Goal: Task Accomplishment & Management: Complete application form

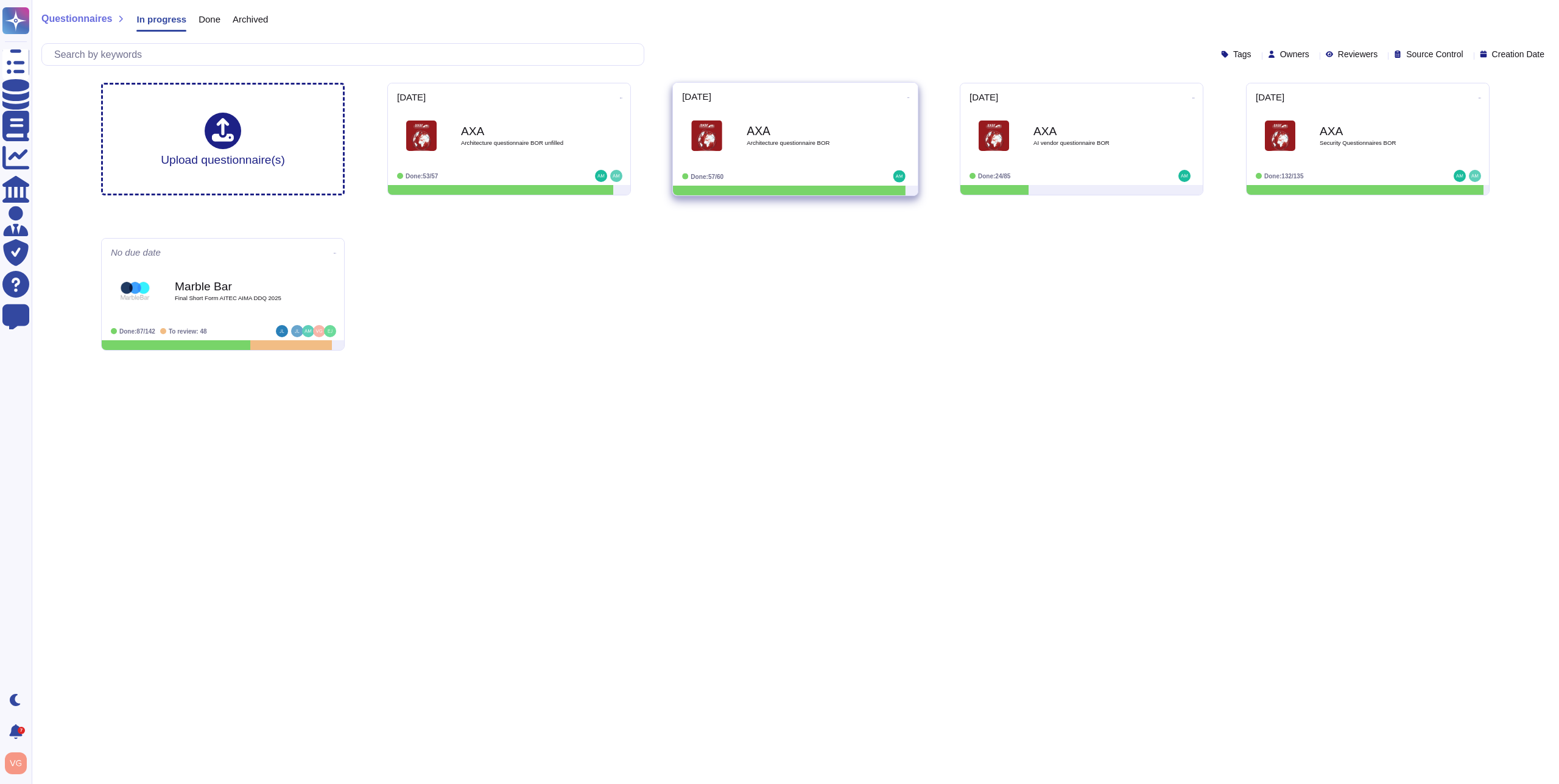
click at [908, 97] on icon at bounding box center [909, 97] width 2 height 3
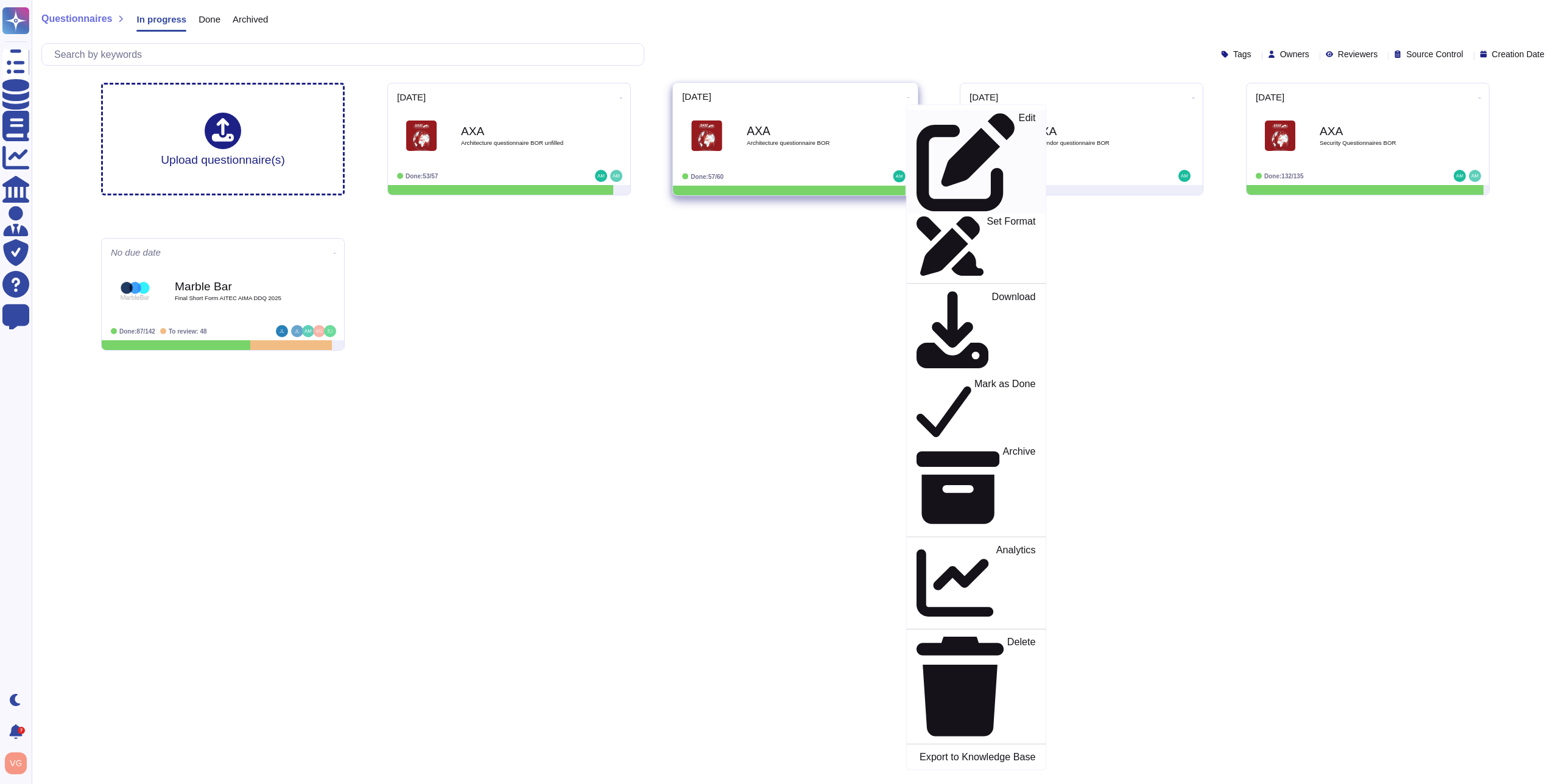
click at [960, 117] on div "Edit" at bounding box center [976, 162] width 119 height 99
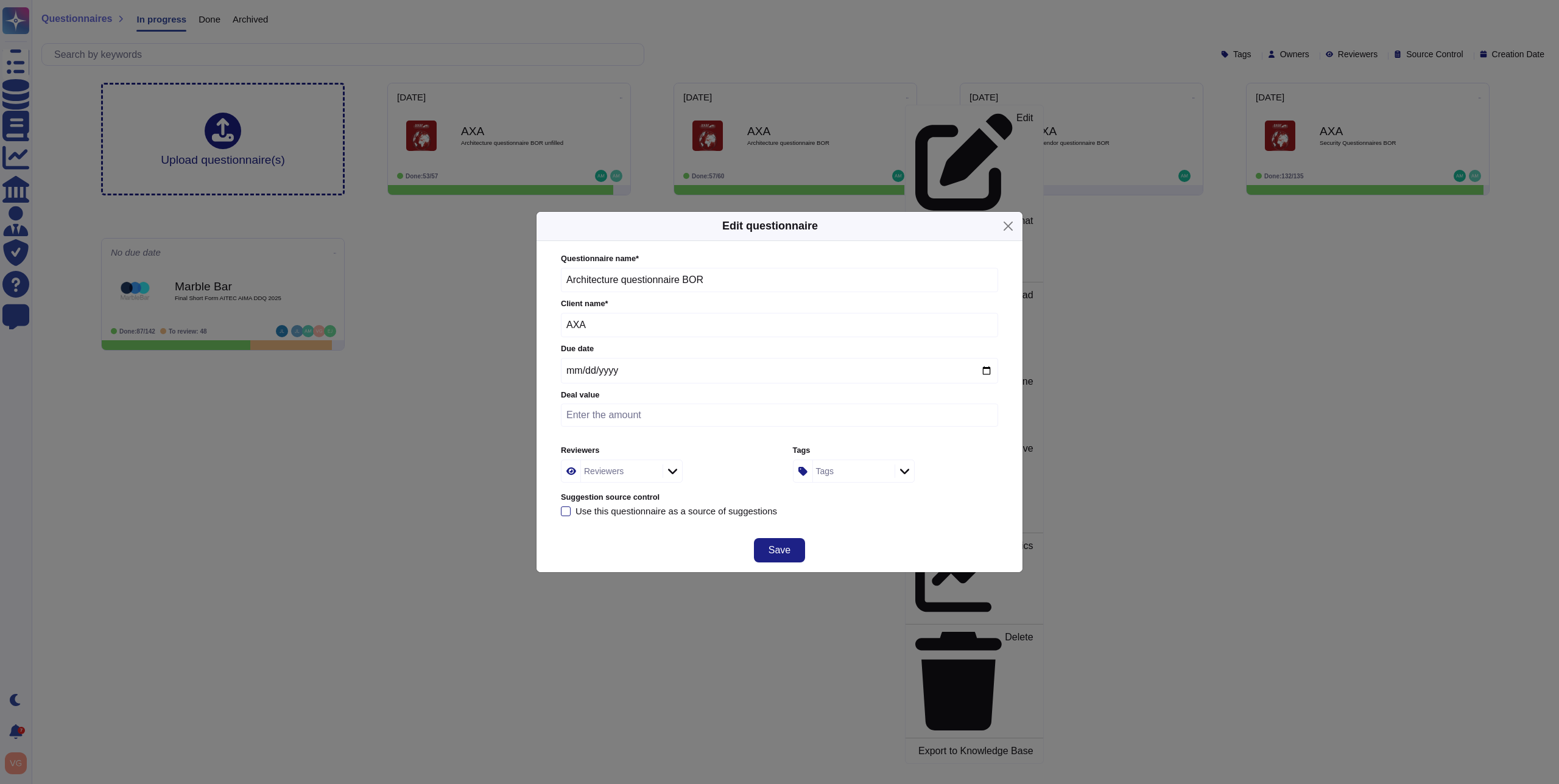
click at [643, 473] on div "Reviewers" at bounding box center [620, 471] width 79 height 22
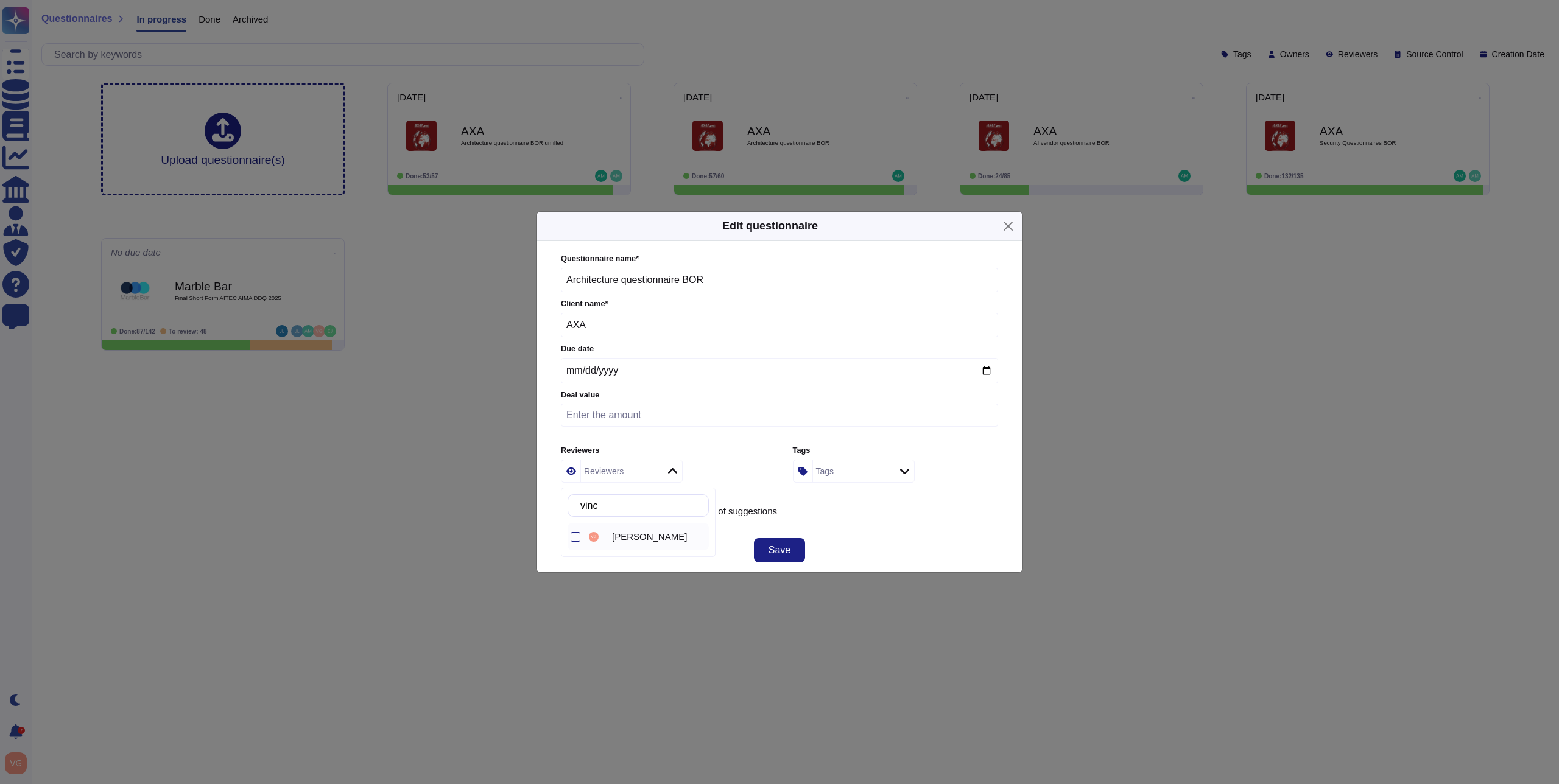
click at [618, 532] on span "[PERSON_NAME]" at bounding box center [649, 537] width 75 height 11
click at [635, 514] on input "vinc" at bounding box center [641, 506] width 134 height 21
drag, startPoint x: 636, startPoint y: 506, endPoint x: 605, endPoint y: 506, distance: 31.0
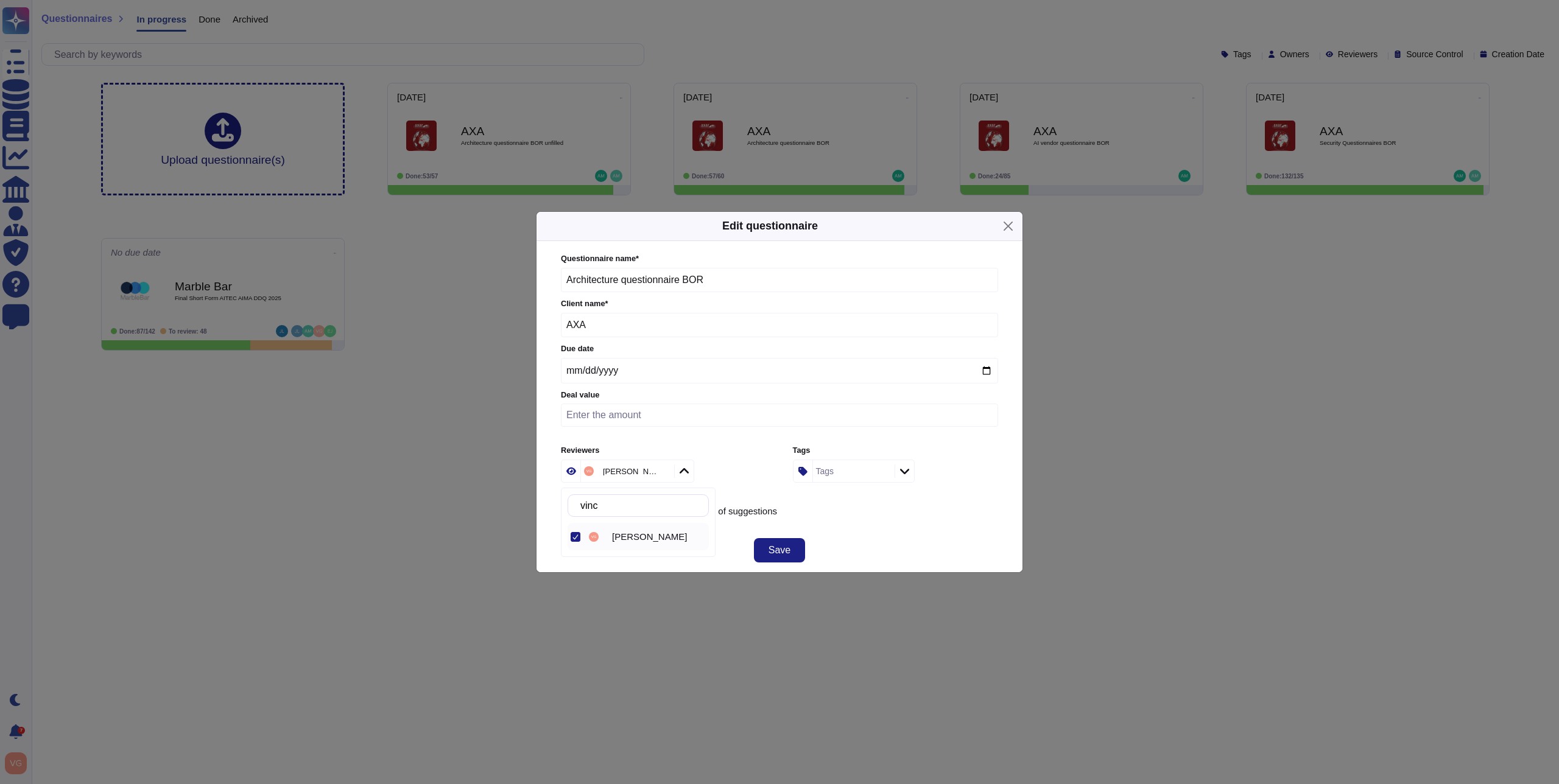
click at [605, 506] on input "vinc" at bounding box center [641, 506] width 134 height 21
type input "v"
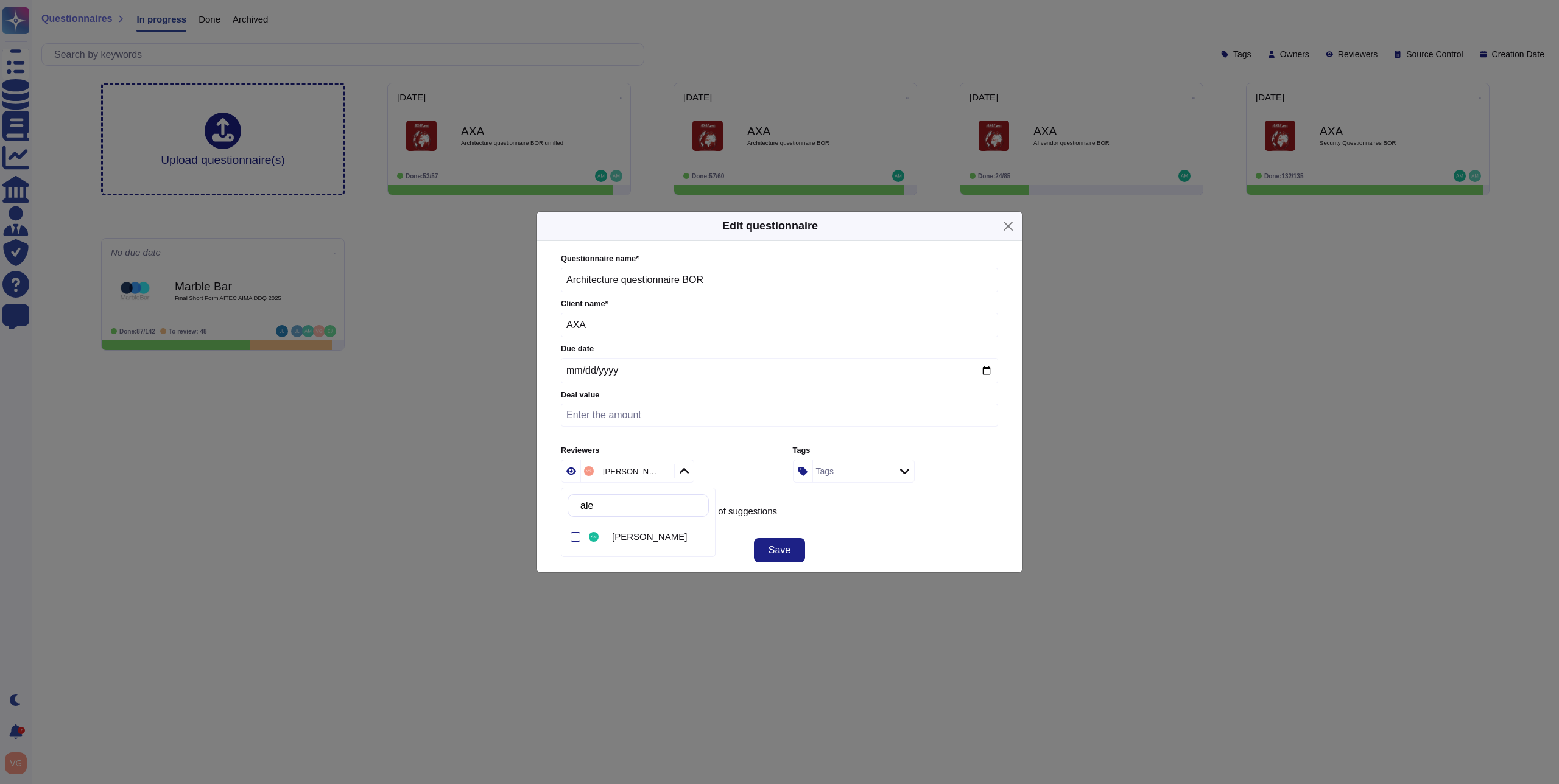
type input "[PERSON_NAME]"
click at [659, 539] on span "[PERSON_NAME]" at bounding box center [649, 537] width 75 height 11
click at [937, 523] on div "Questionnaire name * Architecture questionnaire BOR Client name * AXA Due date …" at bounding box center [780, 384] width 462 height 287
click at [780, 547] on span "Save" at bounding box center [779, 550] width 22 height 10
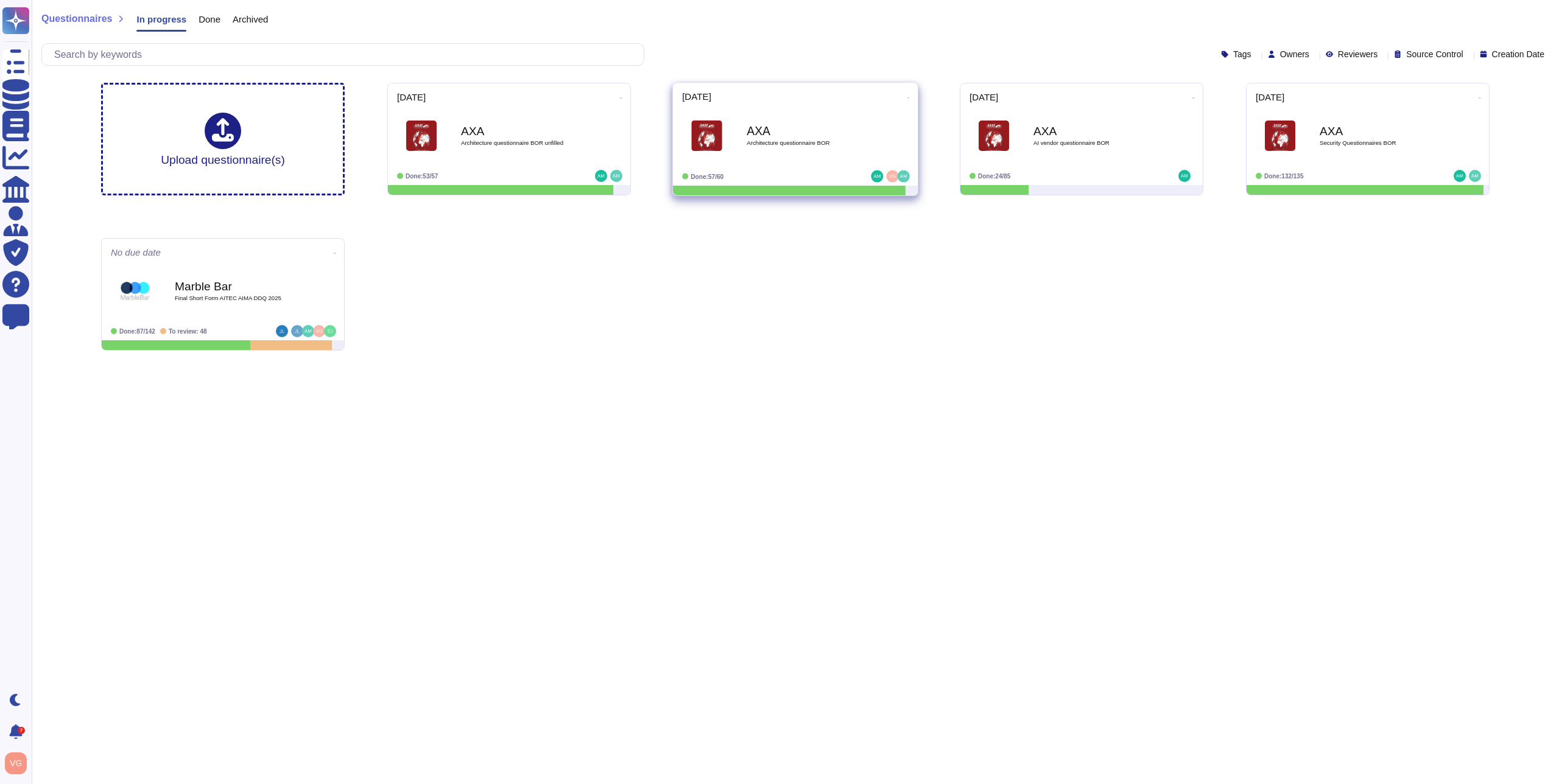
click at [791, 116] on div "AXA Architecture questionnaire [PERSON_NAME]" at bounding box center [808, 136] width 123 height 50
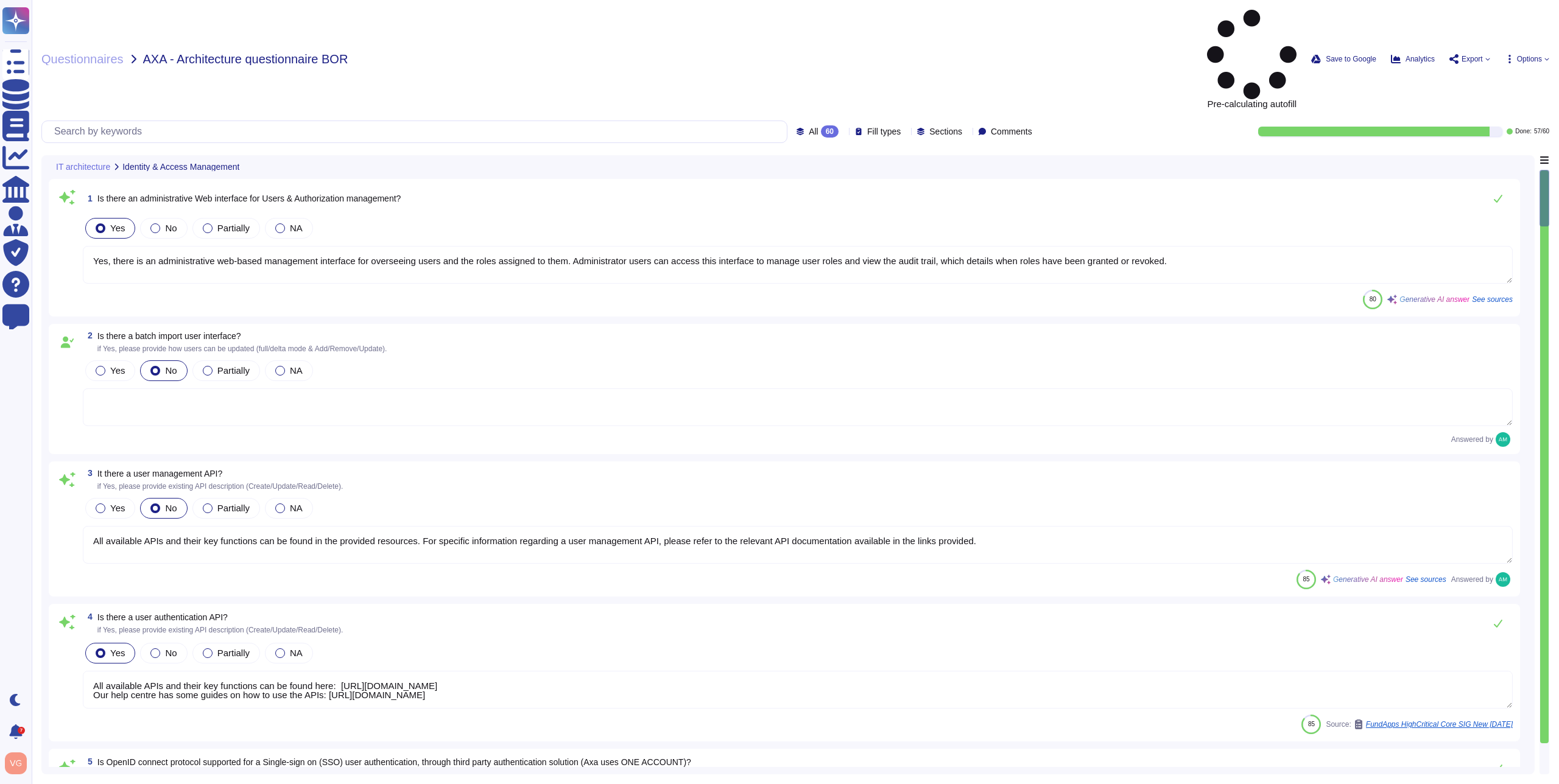
type textarea "Yes, there is an administrative web-based management interface for overseeing u…"
type textarea "All available APIs and their key functions can be found in the provided resourc…"
type textarea "All available APIs and their key functions can be found here: [URL][DOMAIN_NAME…"
type textarea "Single-sign-on is enabled and mandatory wherever possible;"
type textarea "Yes, the solution supports multi-factor authentication (MFA) for customer accou…"
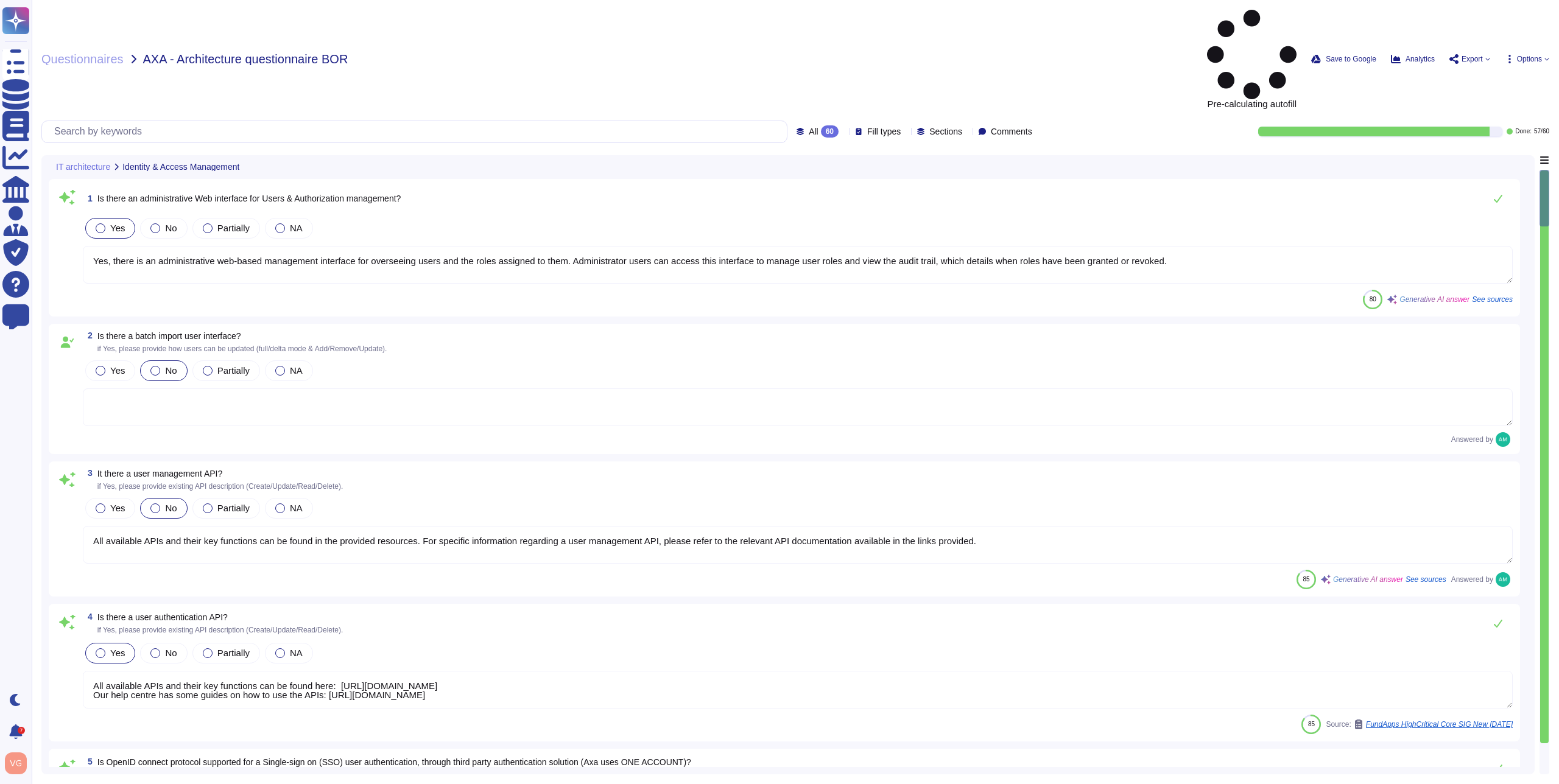
click at [843, 132] on icon at bounding box center [843, 132] width 0 height 0
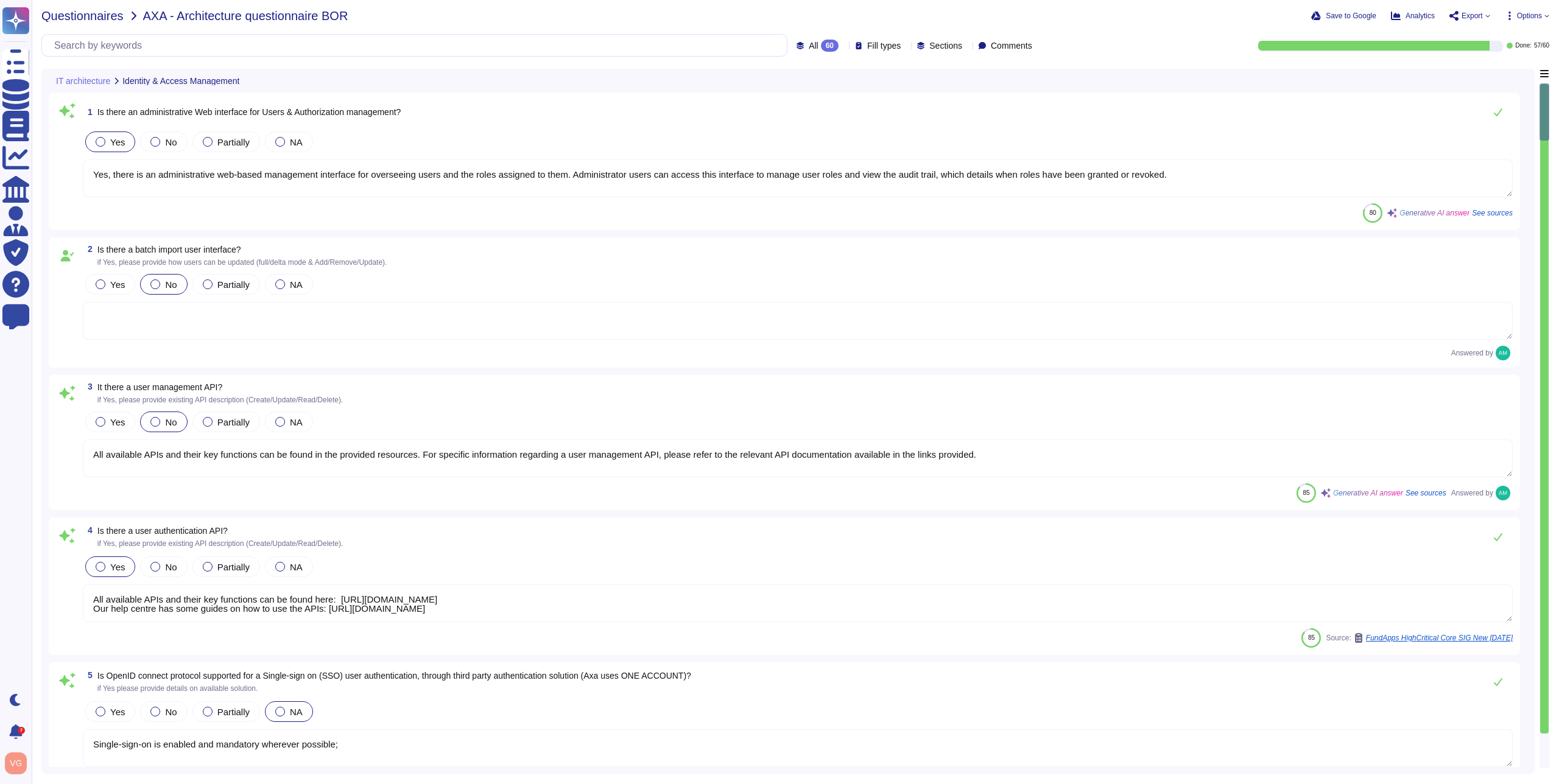
click at [109, 20] on span "Questionnaires" at bounding box center [82, 16] width 82 height 12
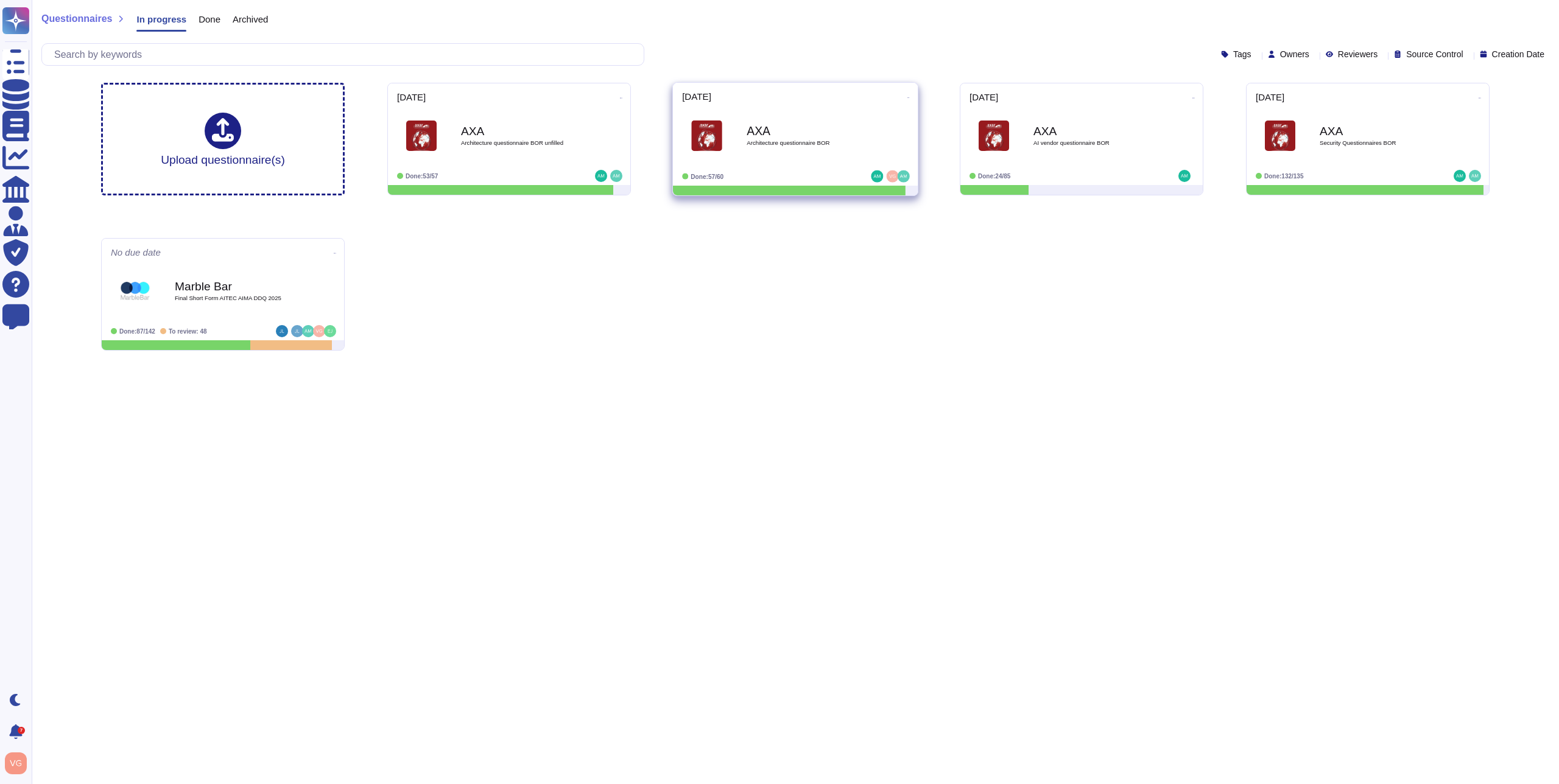
click at [908, 96] on icon at bounding box center [909, 97] width 2 height 3
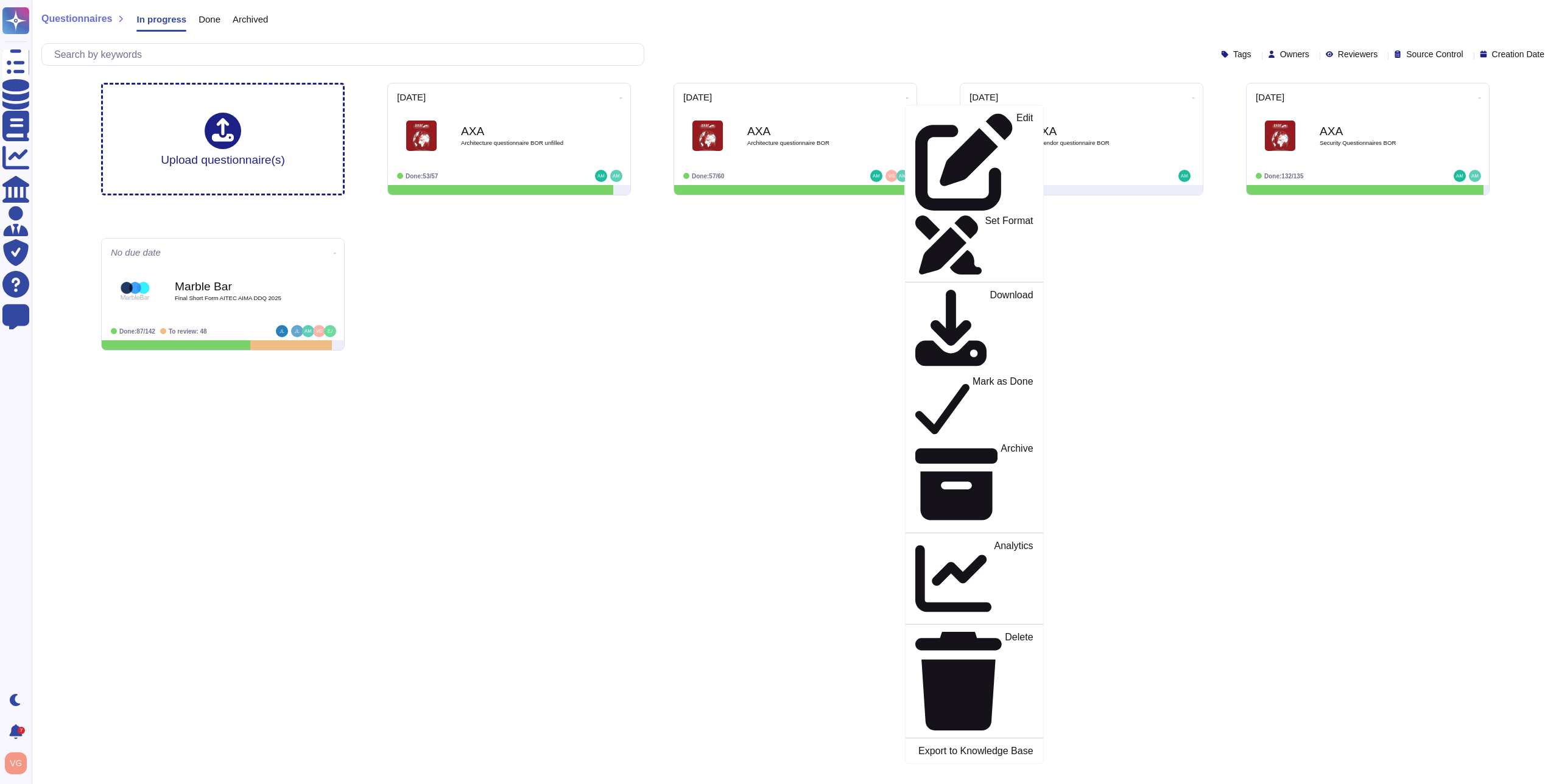
click at [797, 223] on div "Upload questionnaire(s) [DATE] AXA Architecture questionnaire BOR unfilled Done…" at bounding box center [796, 217] width 1408 height 287
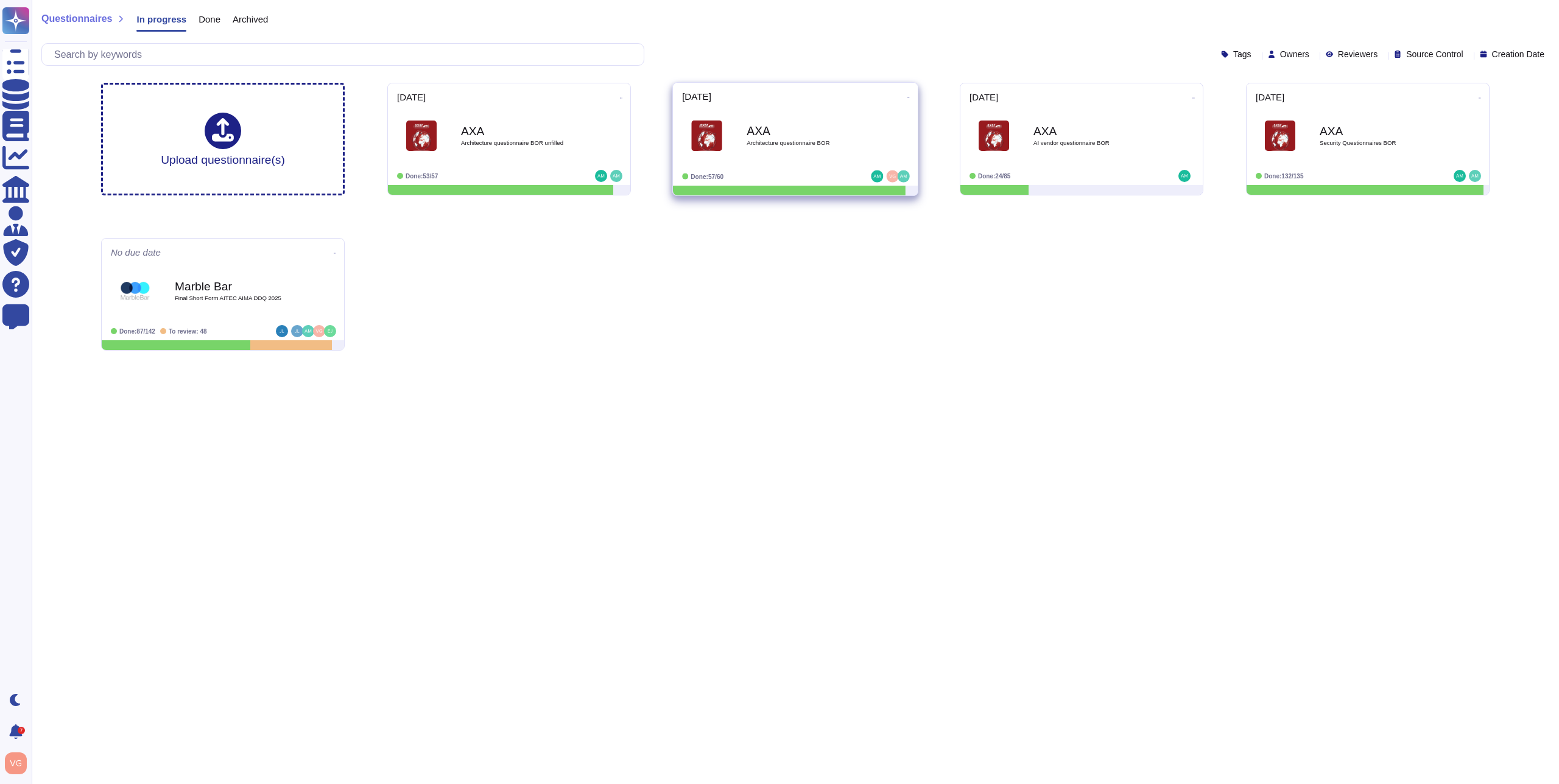
click at [812, 147] on div "AXA Architecture questionnaire [PERSON_NAME]" at bounding box center [808, 136] width 123 height 50
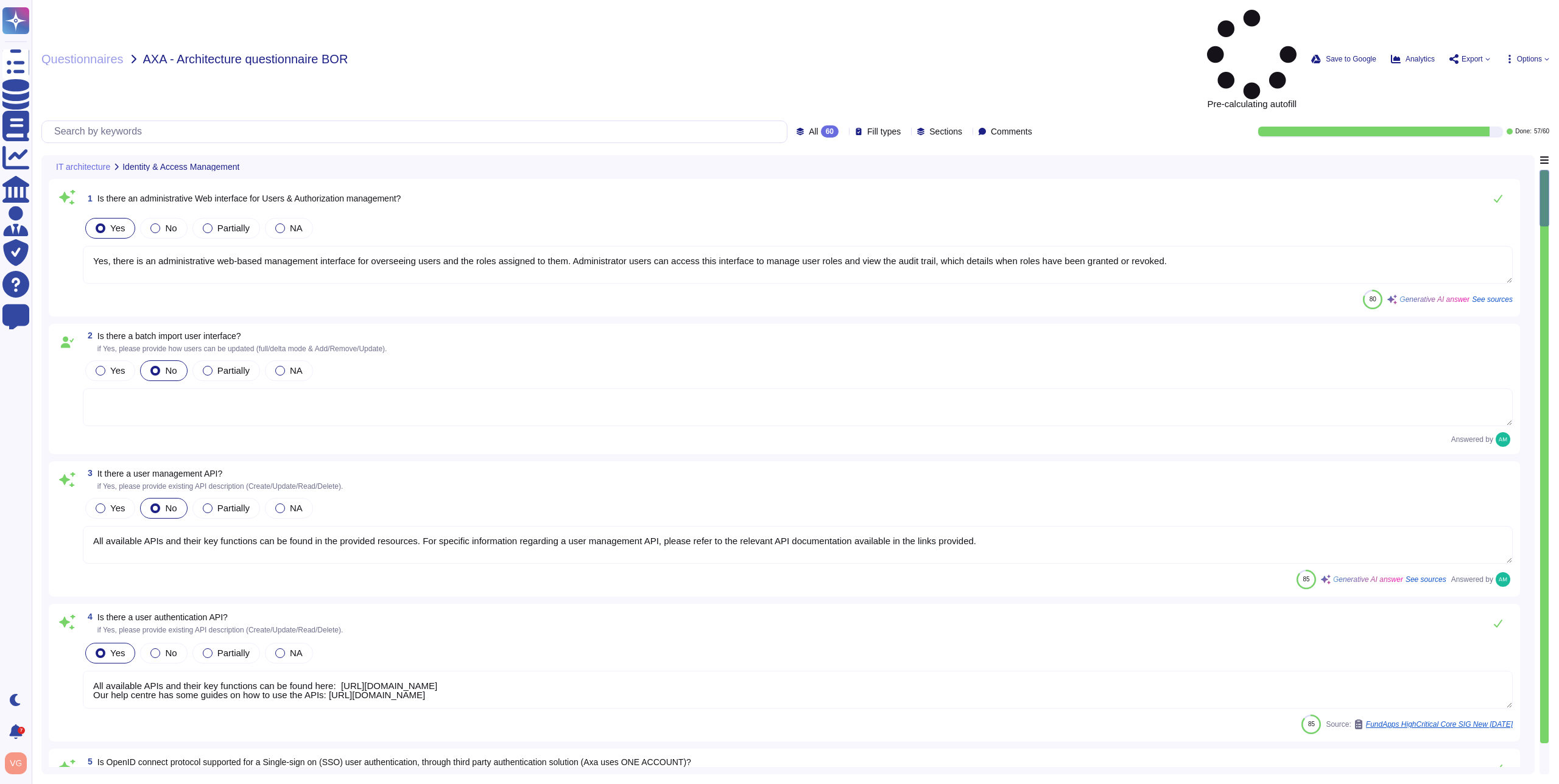
type textarea "Yes, there is an administrative web-based management interface for overseeing u…"
type textarea "All available APIs and their key functions can be found in the provided resourc…"
type textarea "All available APIs and their key functions can be found here: [URL][DOMAIN_NAME…"
type textarea "Single-sign-on is enabled and mandatory wherever possible;"
type textarea "Yes, the solution supports multi-factor authentication (MFA) for customer accou…"
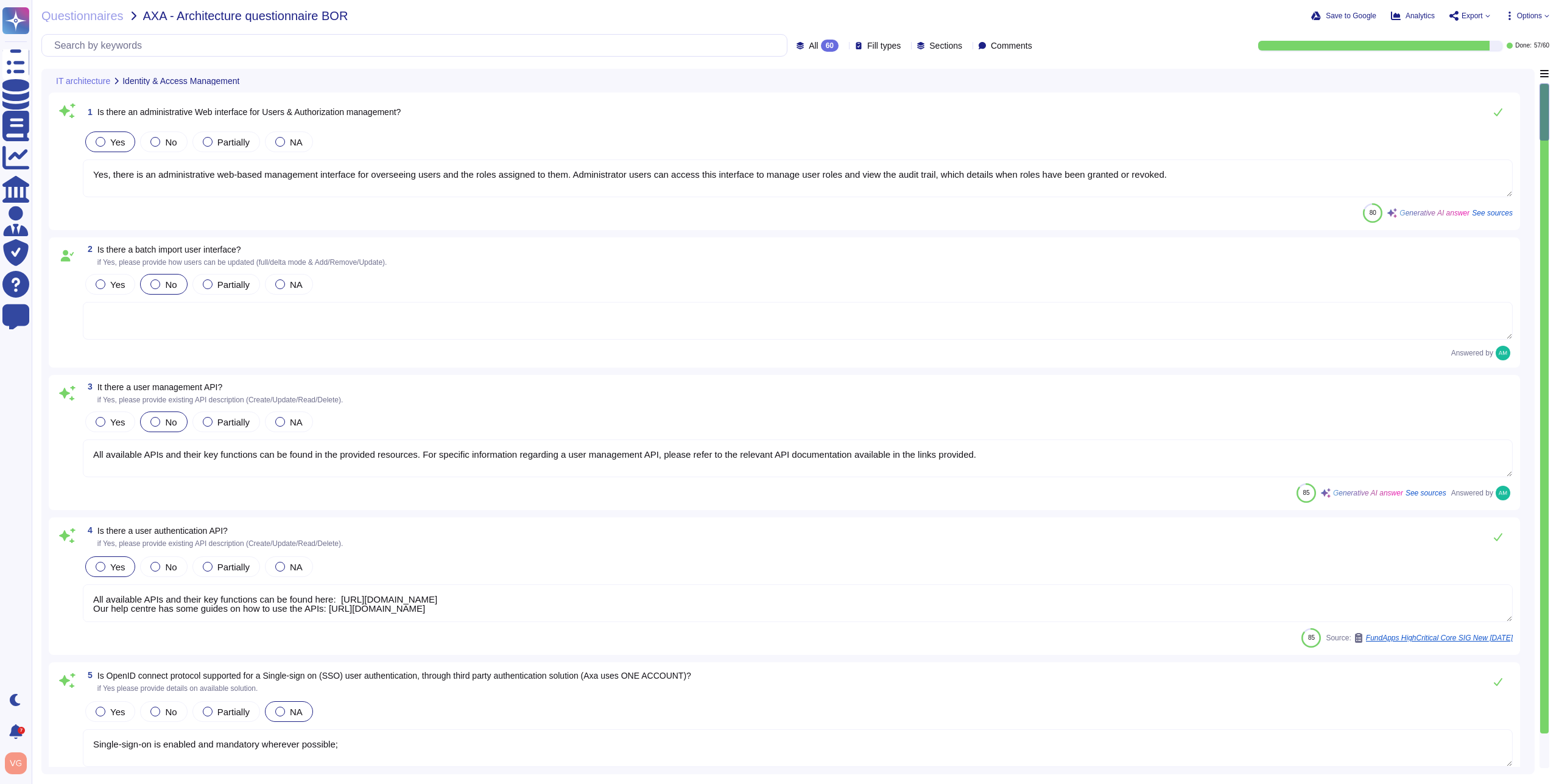
click at [809, 50] on span "All 60" at bounding box center [823, 46] width 30 height 12
click at [1537, 19] on span "Options" at bounding box center [1529, 16] width 25 height 7
click at [98, 19] on span "Questionnaires" at bounding box center [82, 16] width 82 height 12
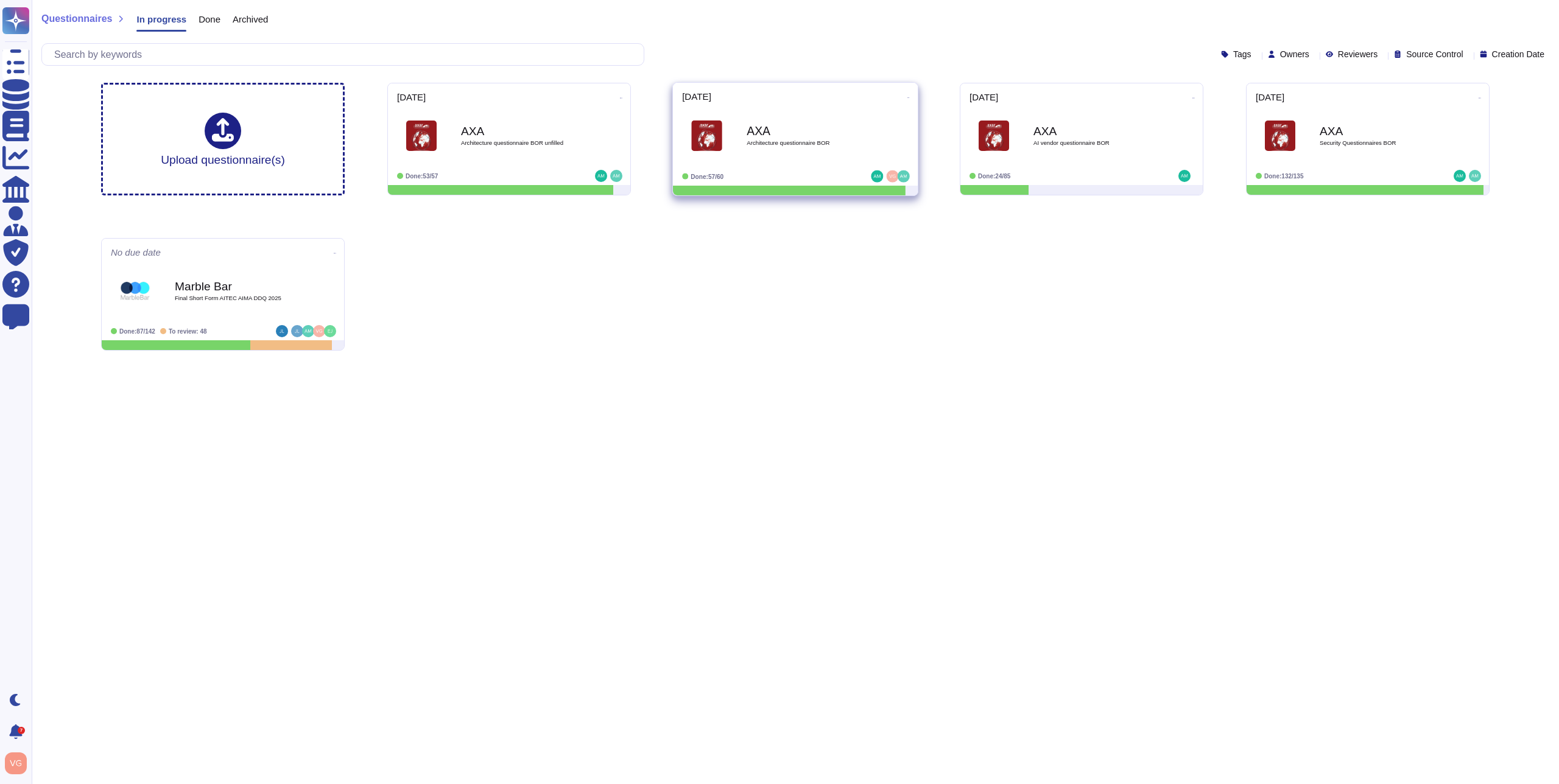
click at [833, 150] on div "AXA Architecture questionnaire [PERSON_NAME]" at bounding box center [808, 136] width 123 height 50
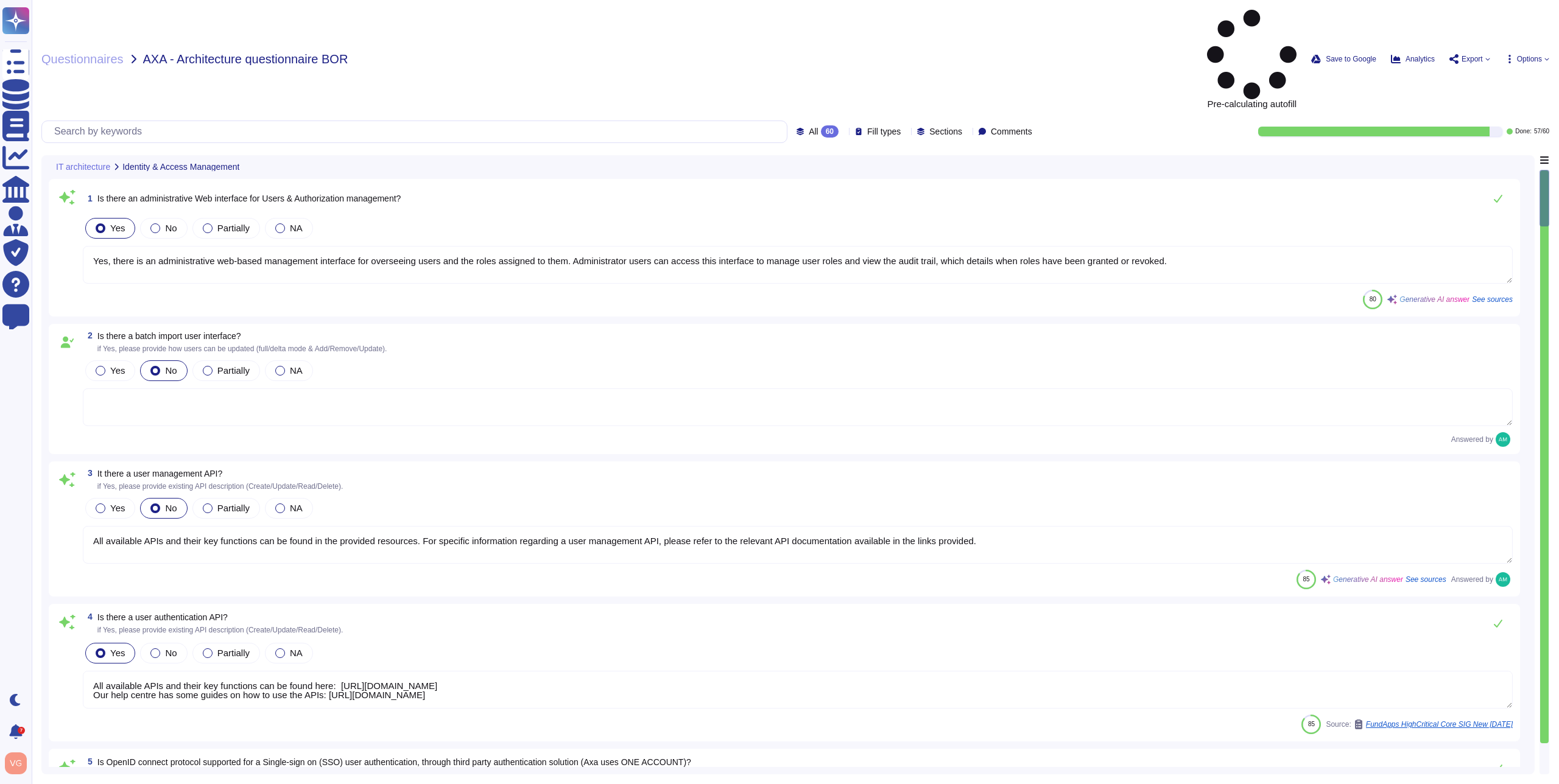
type textarea "Yes, there is an administrative web-based management interface for overseeing u…"
type textarea "All available APIs and their key functions can be found in the provided resourc…"
type textarea "All available APIs and their key functions can be found here: [URL][DOMAIN_NAME…"
type textarea "Single-sign-on is enabled and mandatory wherever possible;"
type textarea "Yes, the solution supports multi-factor authentication (MFA) for customer accou…"
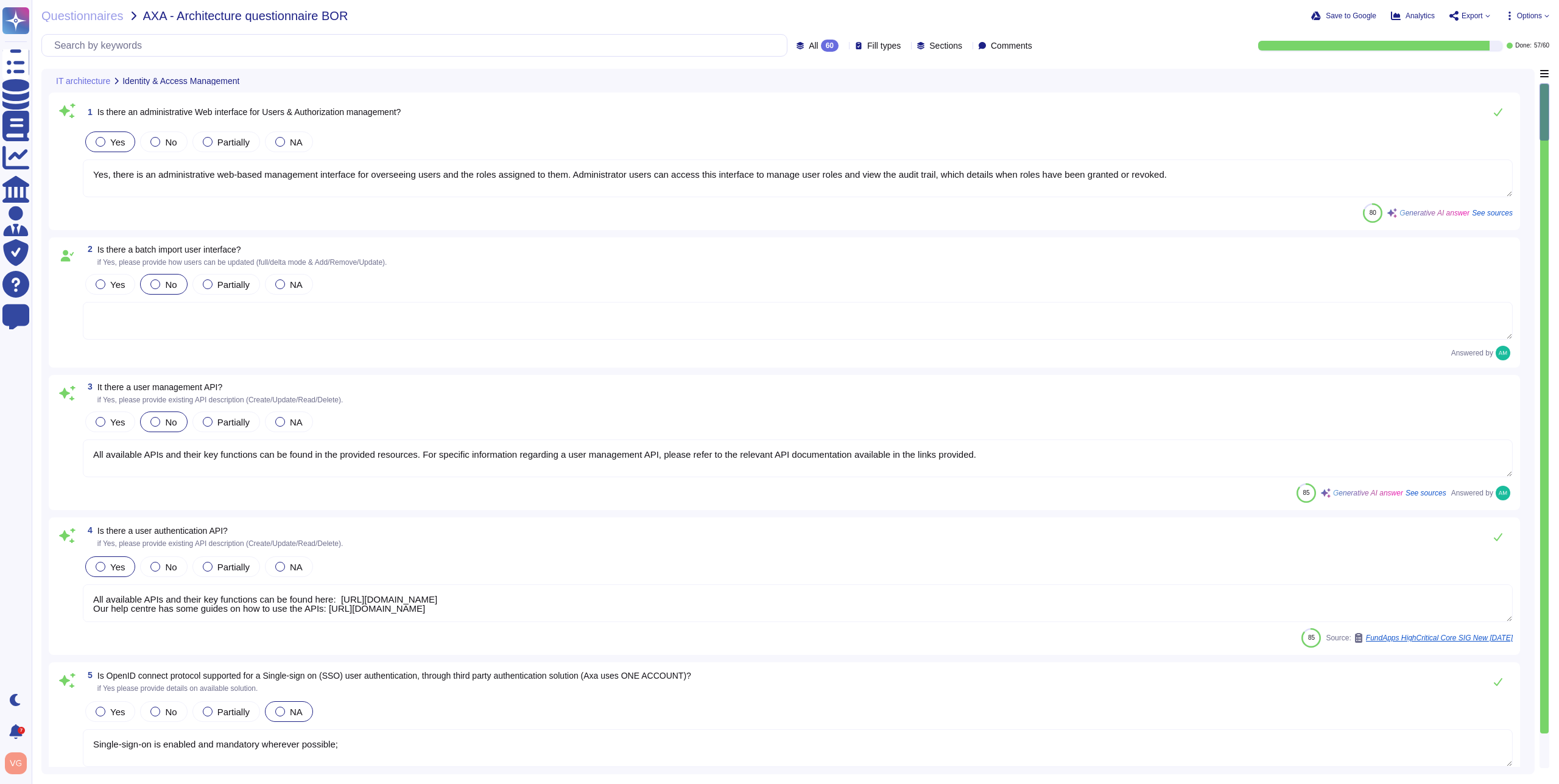
type textarea "Yes, detailed user access and privileged logs are available through the audit t…"
type textarea "Yes. FundApps' policy requires the approval of the head of Client Services, who…"
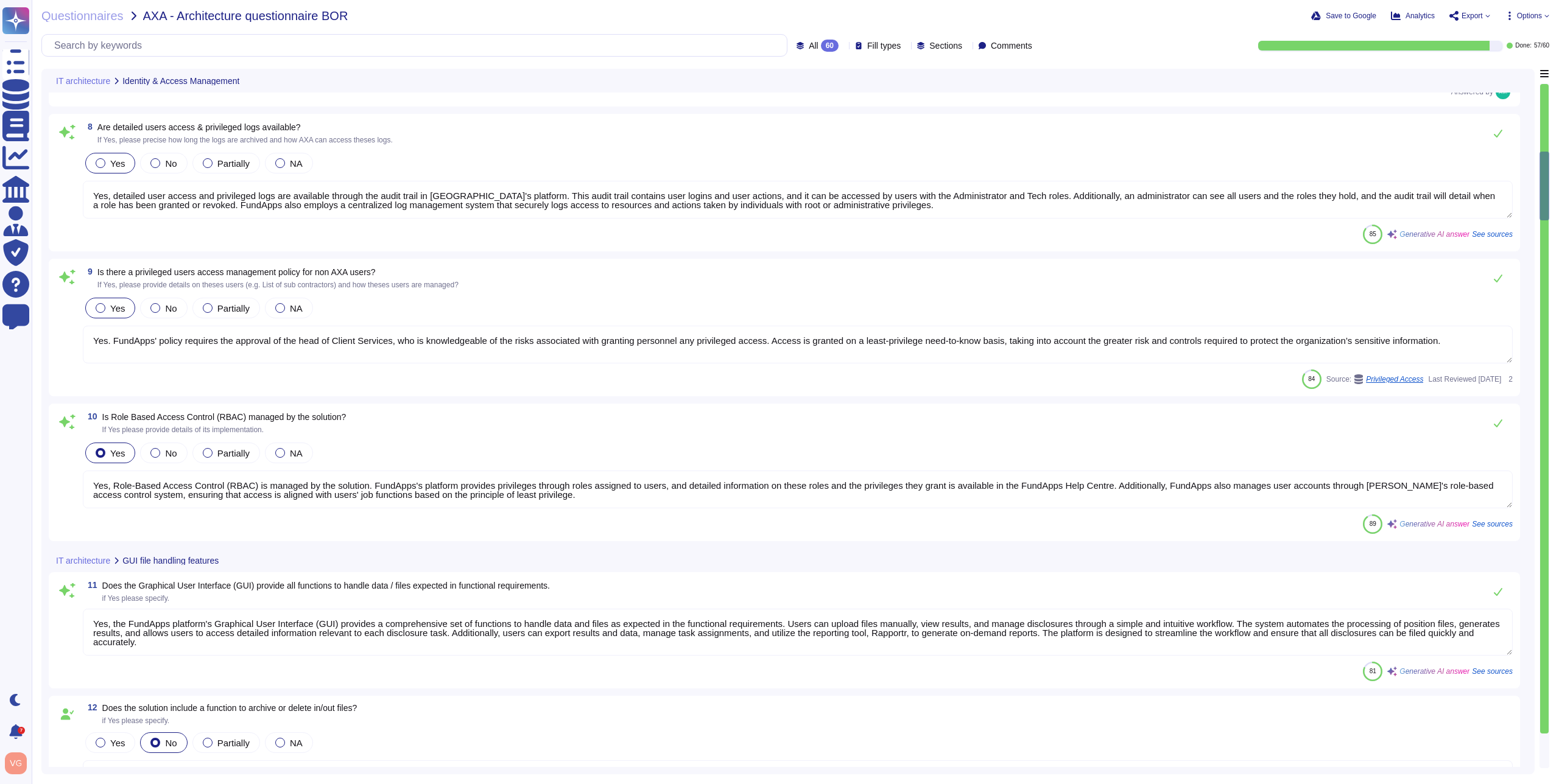
type textarea "Yes, Role-Based Access Control (RBAC) is managed by the solution. FundApps's pl…"
type textarea "Yes, the FundApps platform's Graphical User Interface (GUI) provides a comprehe…"
type textarea "FundApps delivers changes from Engineering and Regulatory teams to client produ…"
type textarea "Please view [DOMAIN_NAME] for monitoring metrics."
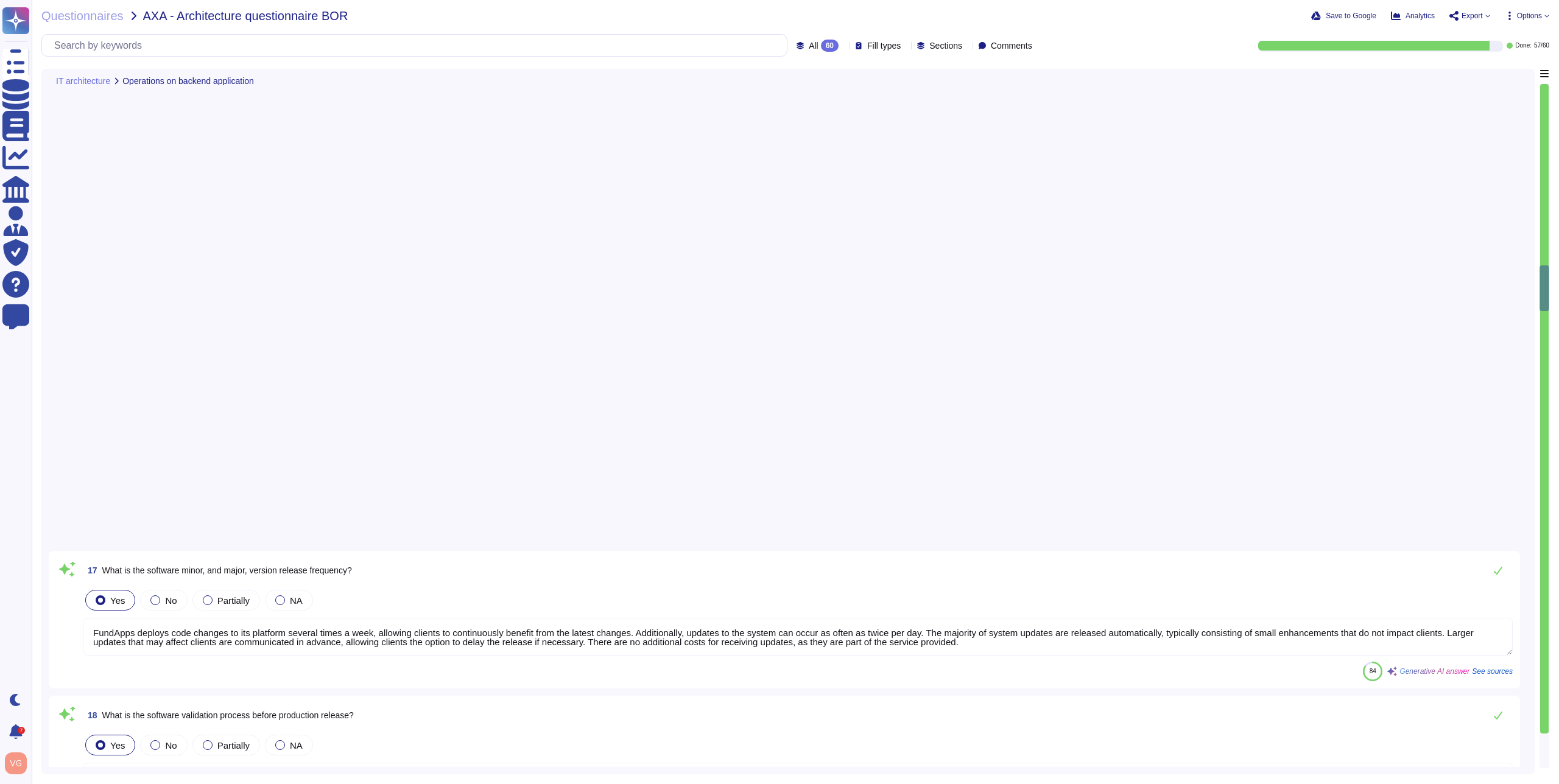
type textarea "FundApps deploys code changes to its platform several times a week, allowing cl…"
type textarea "The software validation process before production release at [GEOGRAPHIC_DATA] …"
type textarea "Yes, FundApps implements a modern Continuous Integration / Continuous Delivery …"
type textarea "Yes, FundApps has a centralized and read-only log management system that stores…"
type textarea "Yes, there are two different environments: a pre-production environment (which …"
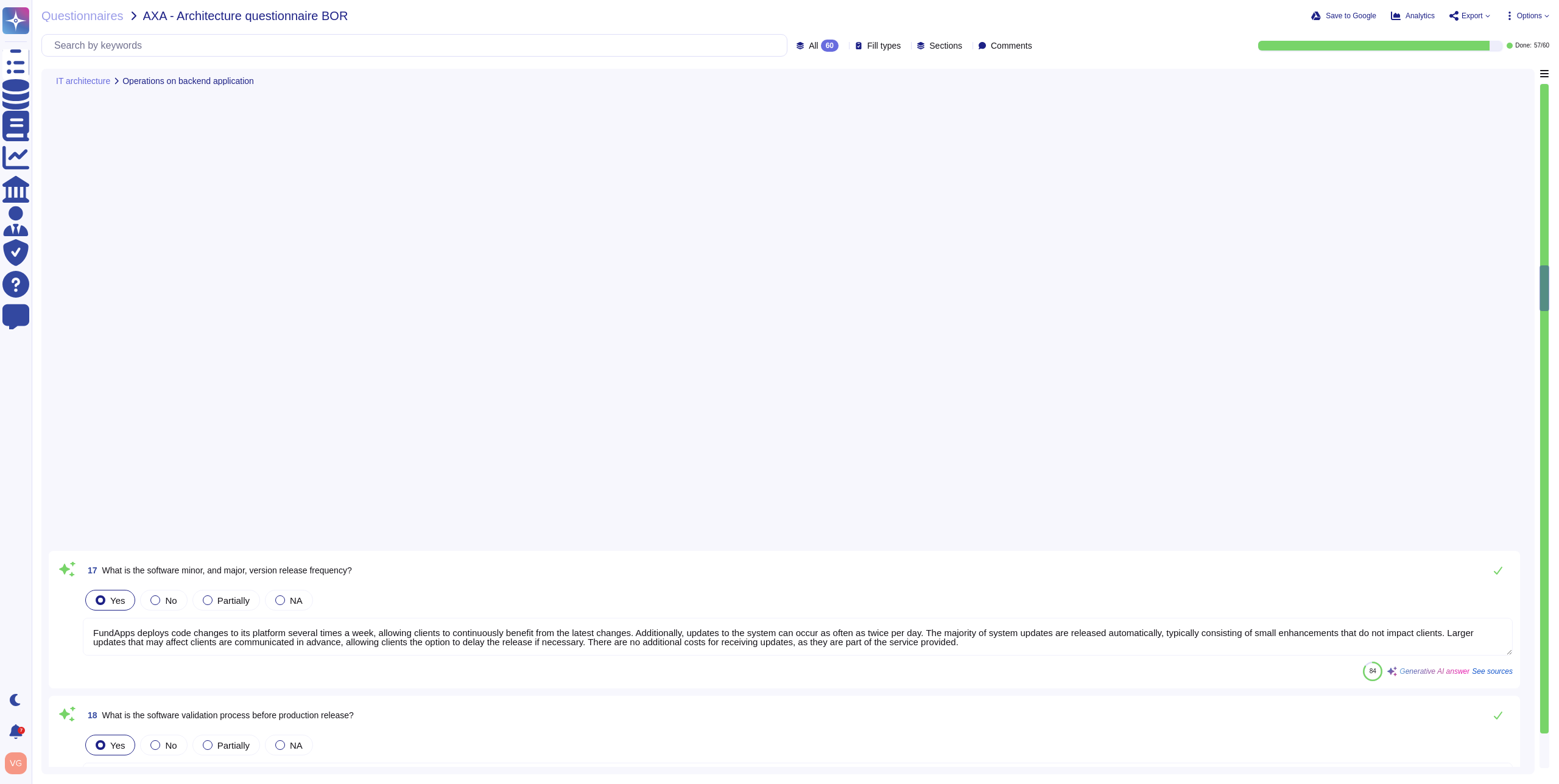
type textarea "Yes, the AXA dedicated tenant will be isolated from other customers. Each clien…"
type textarea "FundApps uses Zendesk as its online Help Desk Solution for support queries. Zen…"
type textarea "Yes, there is a pre-production environment, specifically a Staging environment,…"
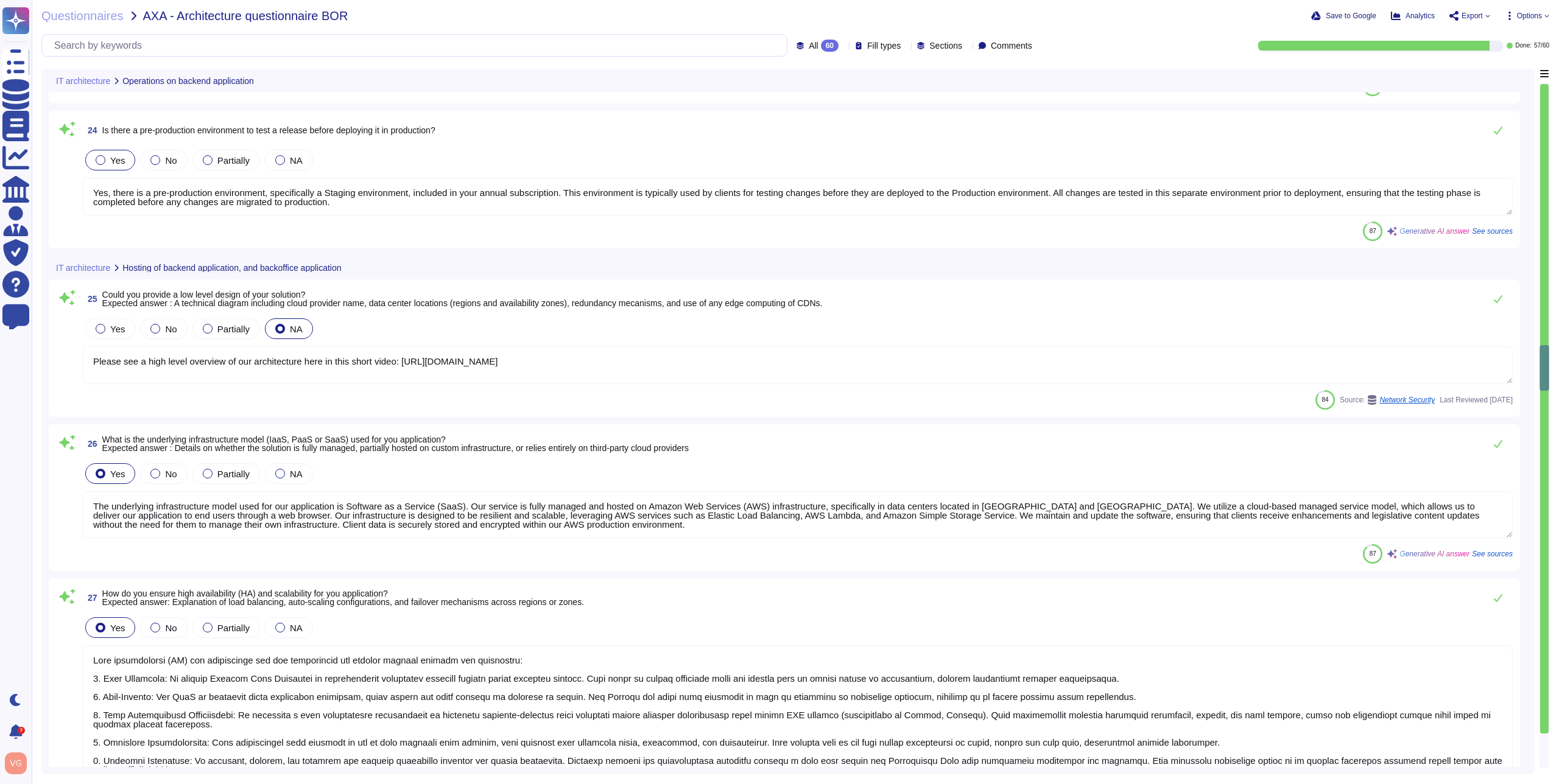
type textarea "Please see a high level overview of our architecture here in this short video: …"
type textarea "The underlying infrastructure model used for our application is Software as a S…"
type textarea "High availability (HA) and scalability for our application are ensured through …"
type textarea "We do not yet have a web application firewall, but we plan to implement WAF cap…"
type textarea "User authentication and authorization at FundApps are managed through a central…"
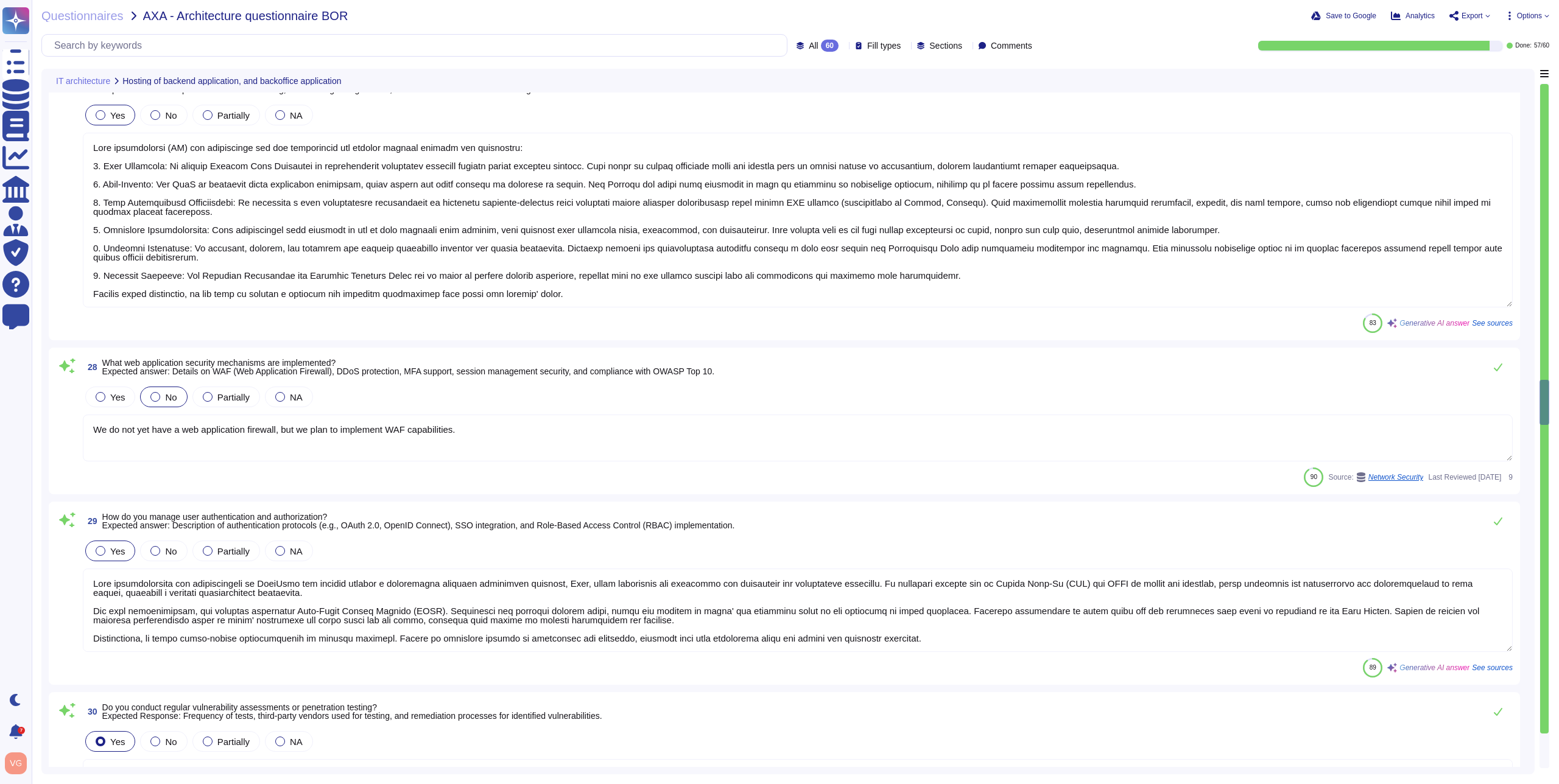
type textarea "FundApps conducts regular vulnerability assessments and penetration testing thr…"
type textarea "FundApps implements several measures to protect against insider threats, includ…"
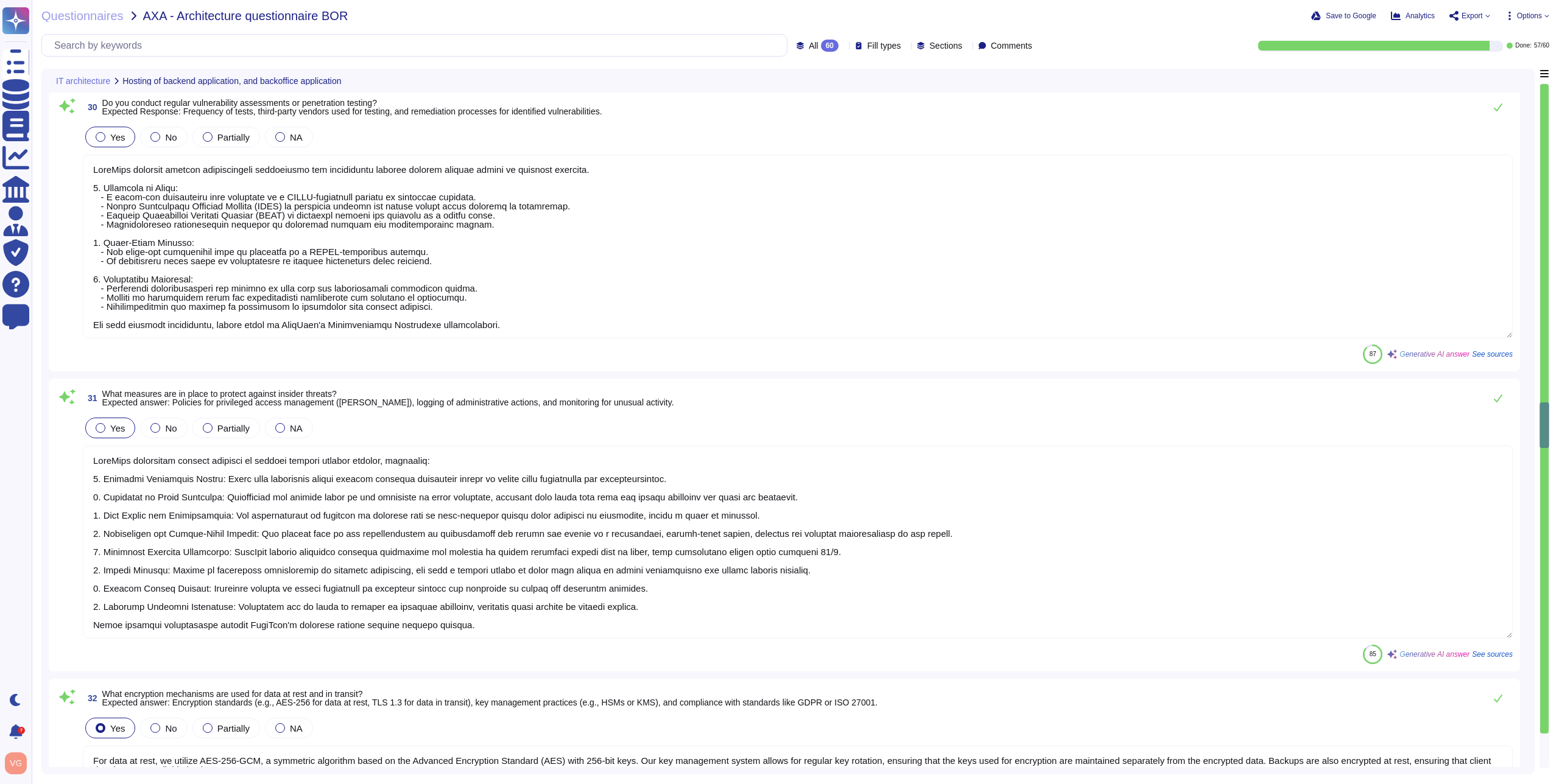
type textarea "For data at rest, we utilize AES-256-GCM, a symmetric algorithm based on the Ad…"
type textarea "FundApps utilizes a combination of DataDog Cloud SIEM and AWS logs for real-tim…"
type textarea "Our process for handling security incidents includes the following steps: 1. In…"
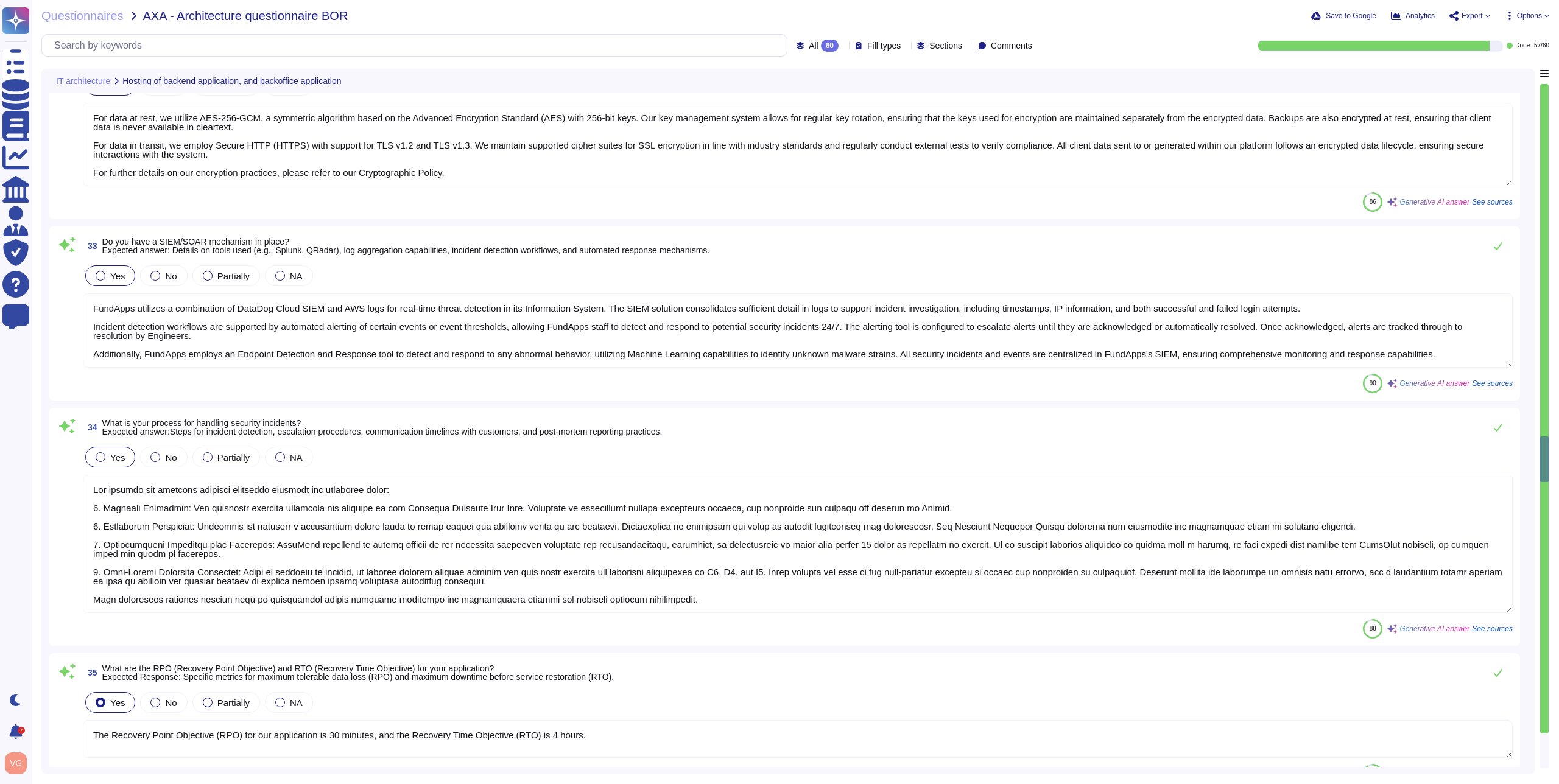
type textarea "The Recovery Point Objective (RPO) for our application is 30 minutes, and the R…"
type textarea "FundApps's backup strategy includes the following key components: 1. Frequency …"
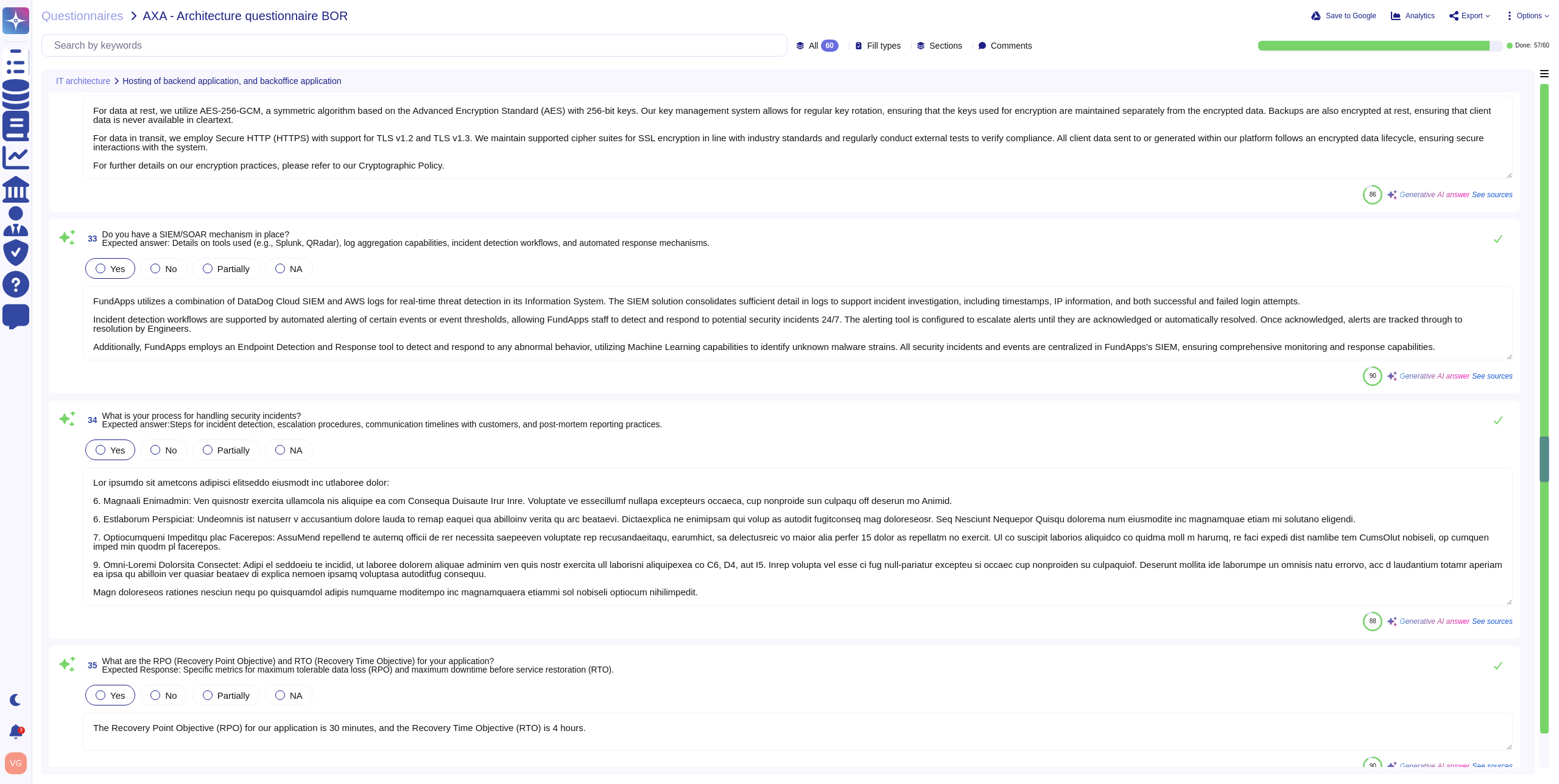
type textarea "FundApps has a comprehensive Disaster Recovery Plan (DRP) designed to address v…"
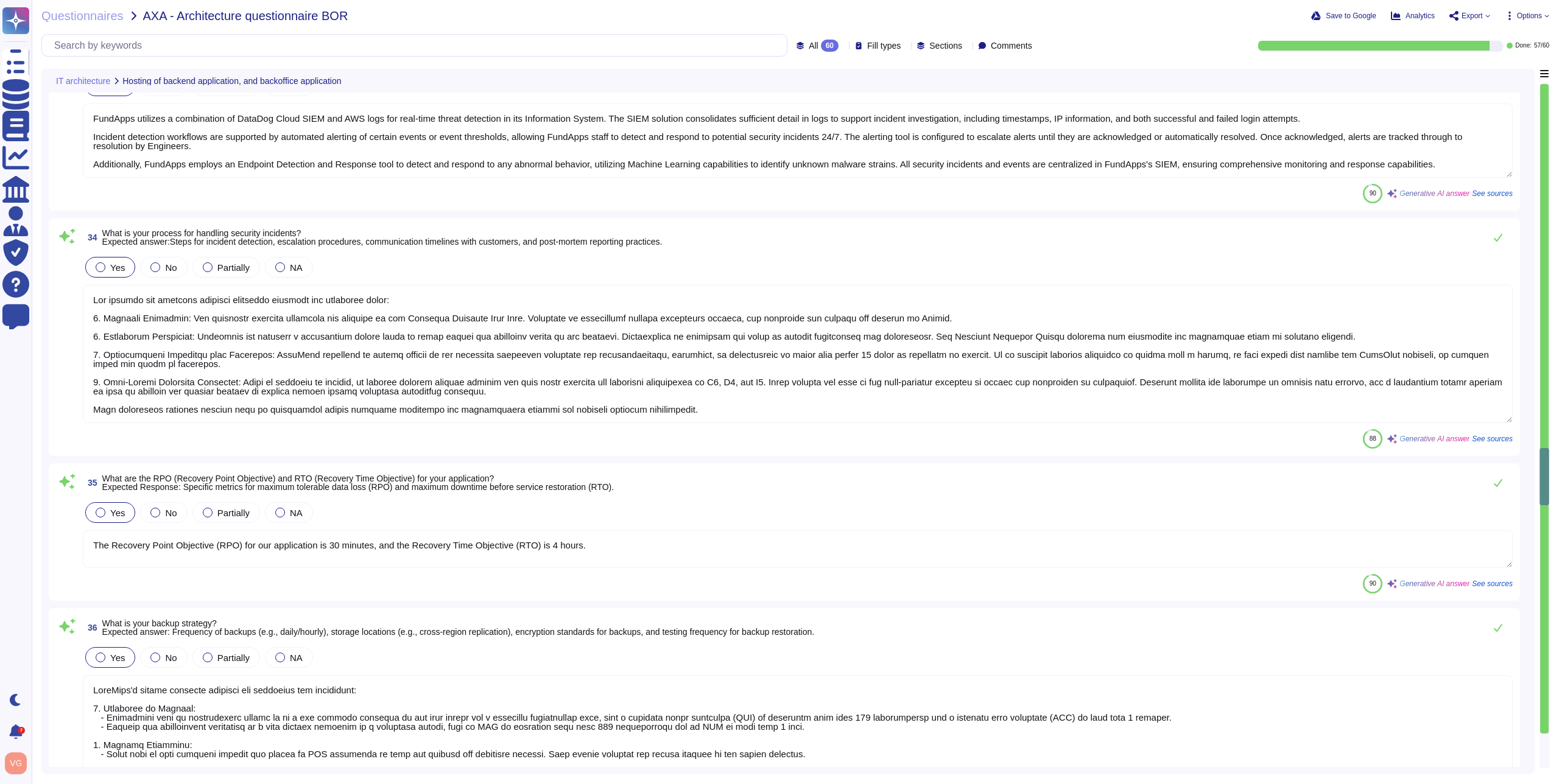
type textarea "FundApps ensures environment segregation between customers through a multi-face…"
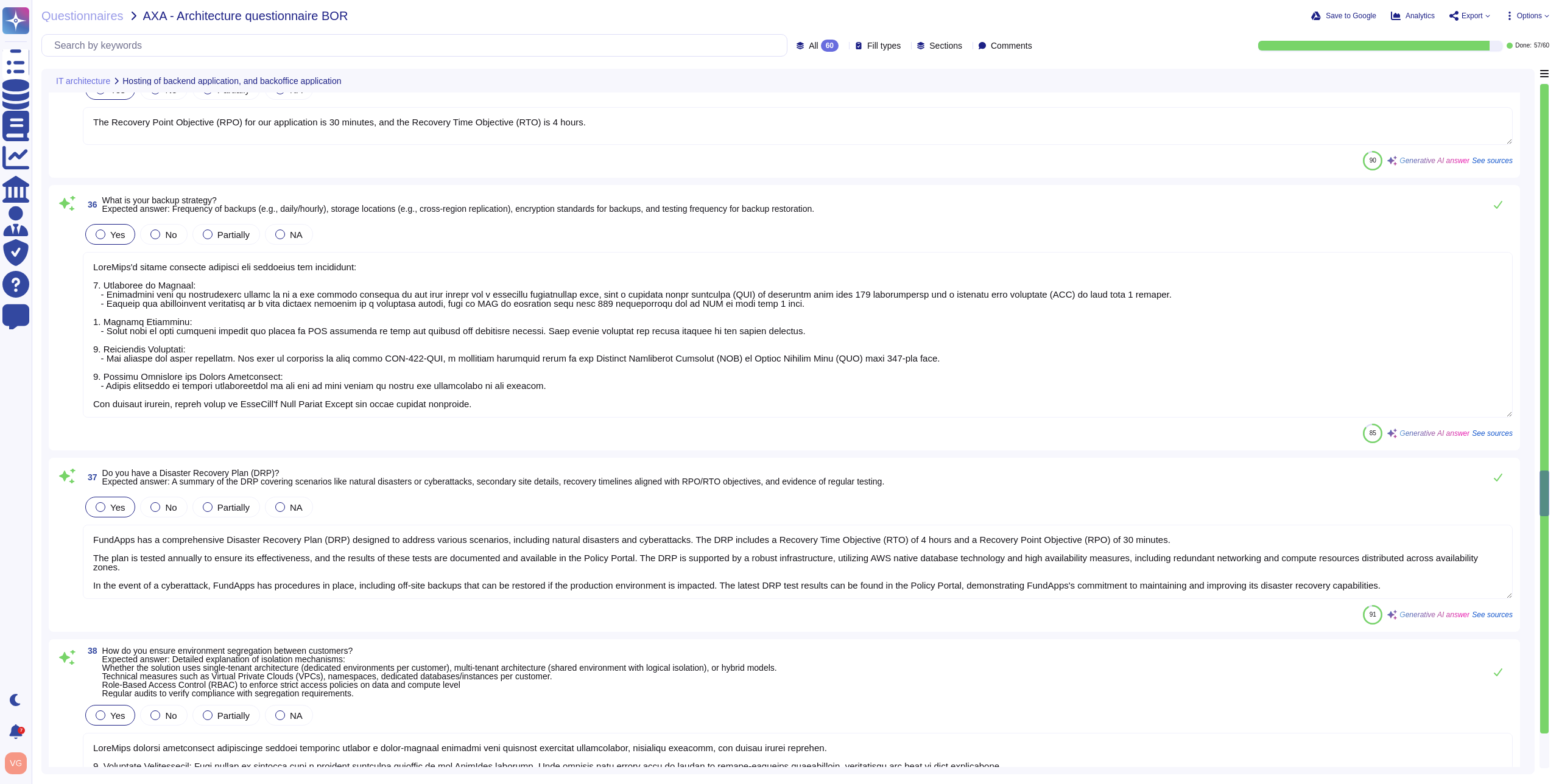
type textarea "FundApps employs a fully automated deployment process that enhances the securit…"
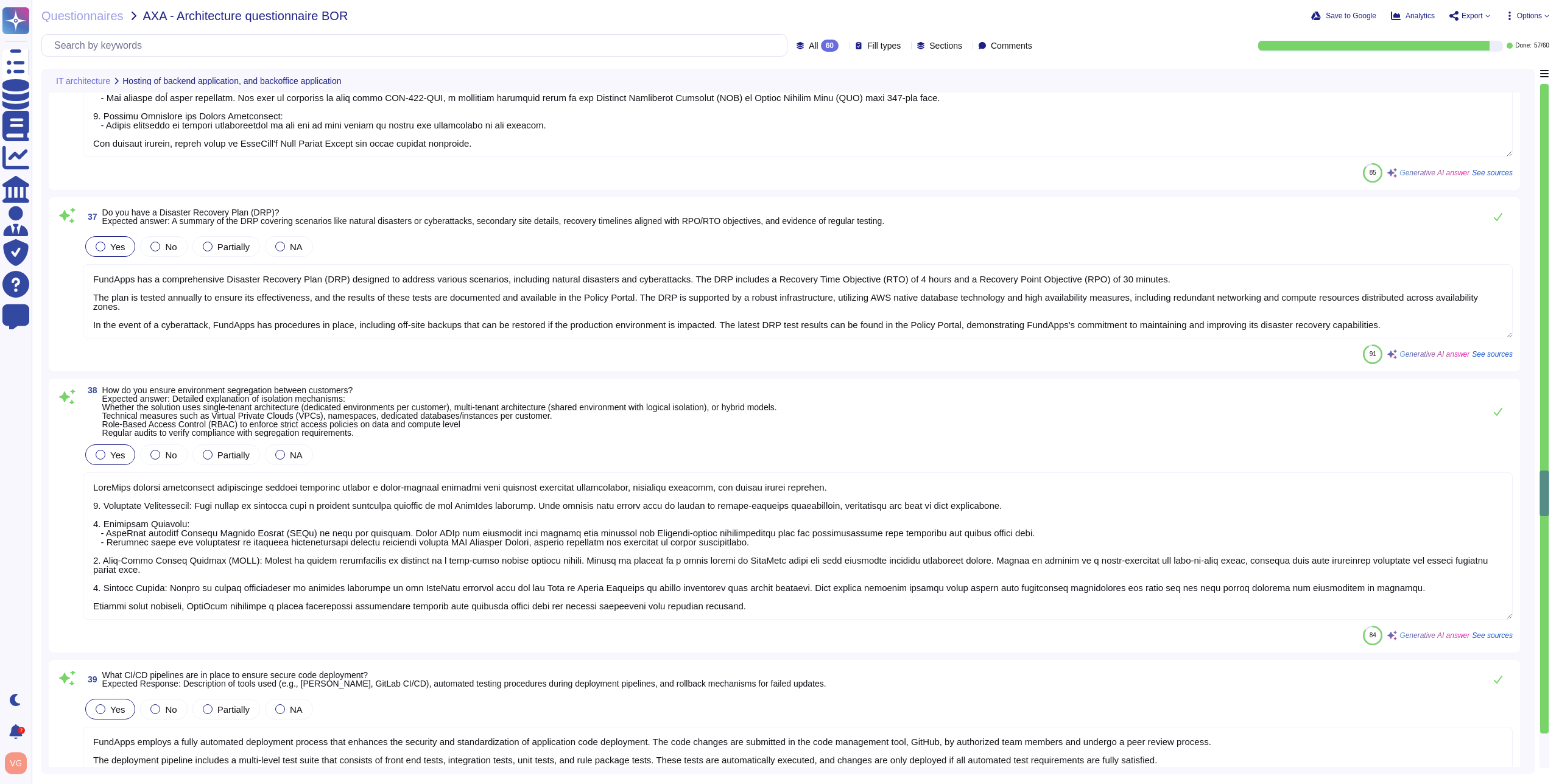
scroll to position [6344, 0]
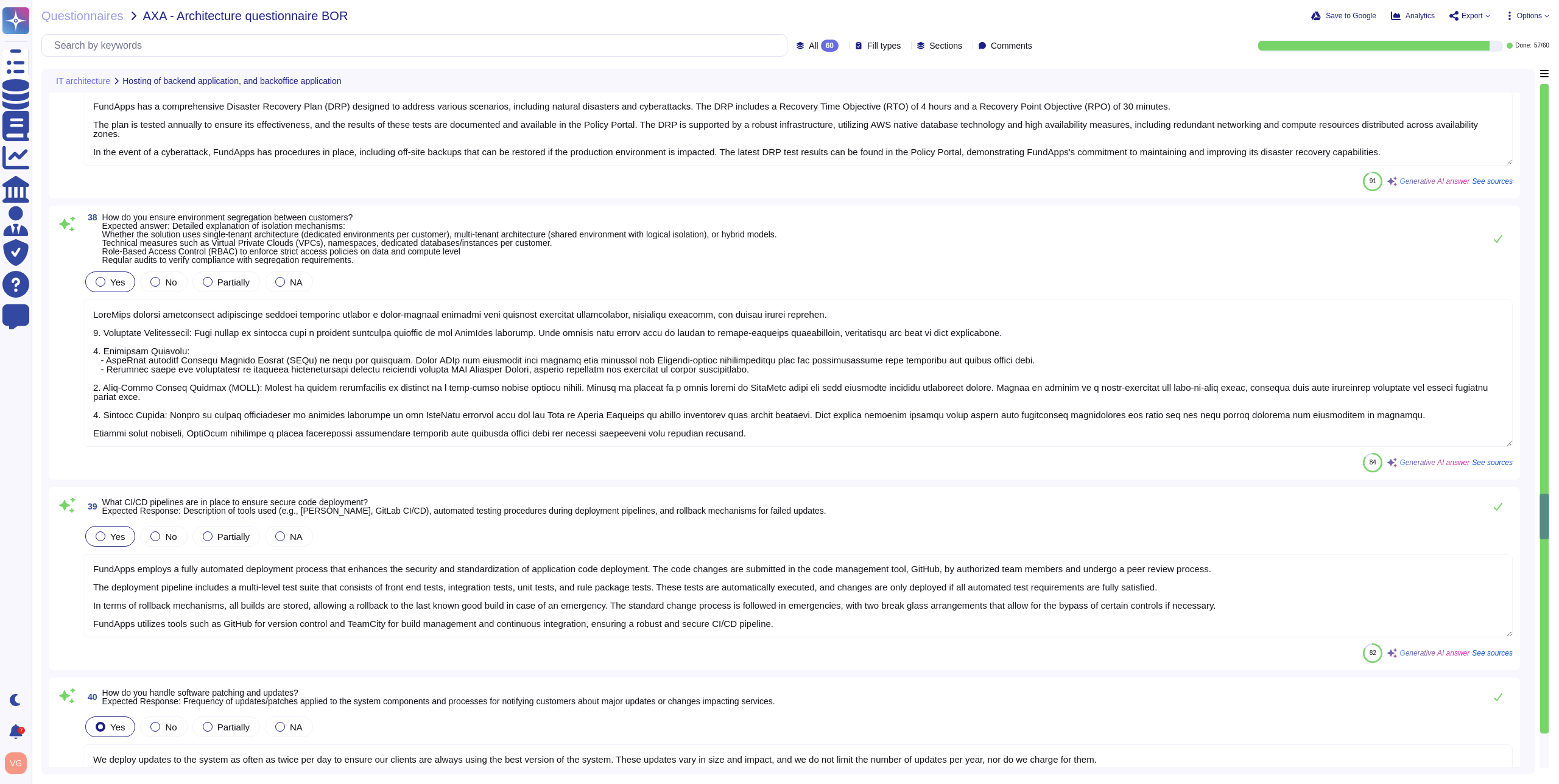
type textarea "We deploy updates to the system as often as twice per day to ensure our clients…"
type textarea "FundApps uses a monitoring tool to automatically monitor capacity metrics of it…"
type textarea "FundApps treats sensitive data, including PII and financial information, with t…"
click at [390, 338] on textarea at bounding box center [797, 373] width 1430 height 147
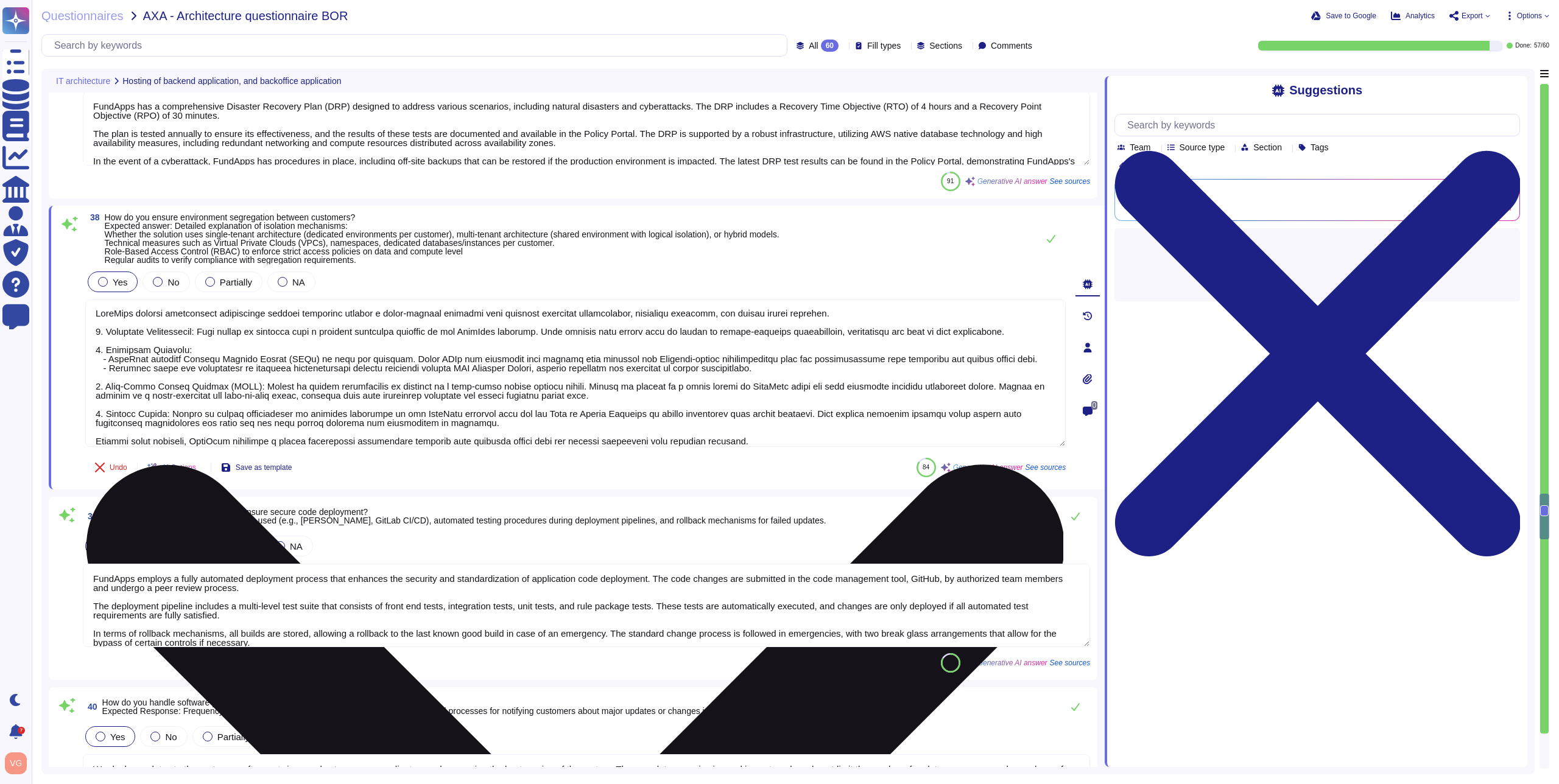
click at [390, 338] on textarea at bounding box center [576, 373] width 981 height 147
click at [390, 338] on textarea "To enrich screen reader interactions, please activate Accessibility in Grammarl…" at bounding box center [576, 373] width 981 height 147
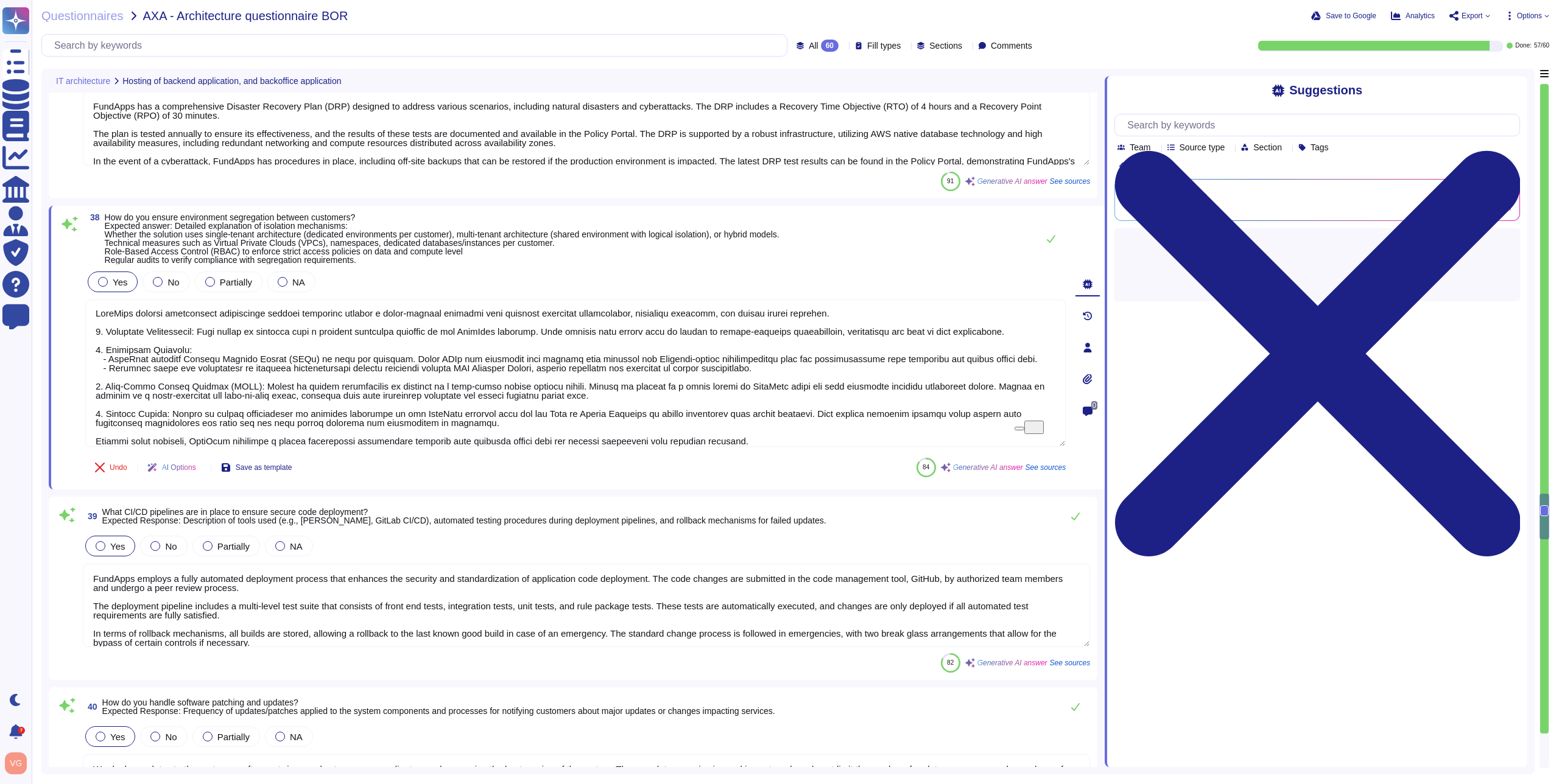
click at [276, 233] on span "How do you ensure environment segregation between customers? Expected answer: D…" at bounding box center [442, 238] width 675 height 53
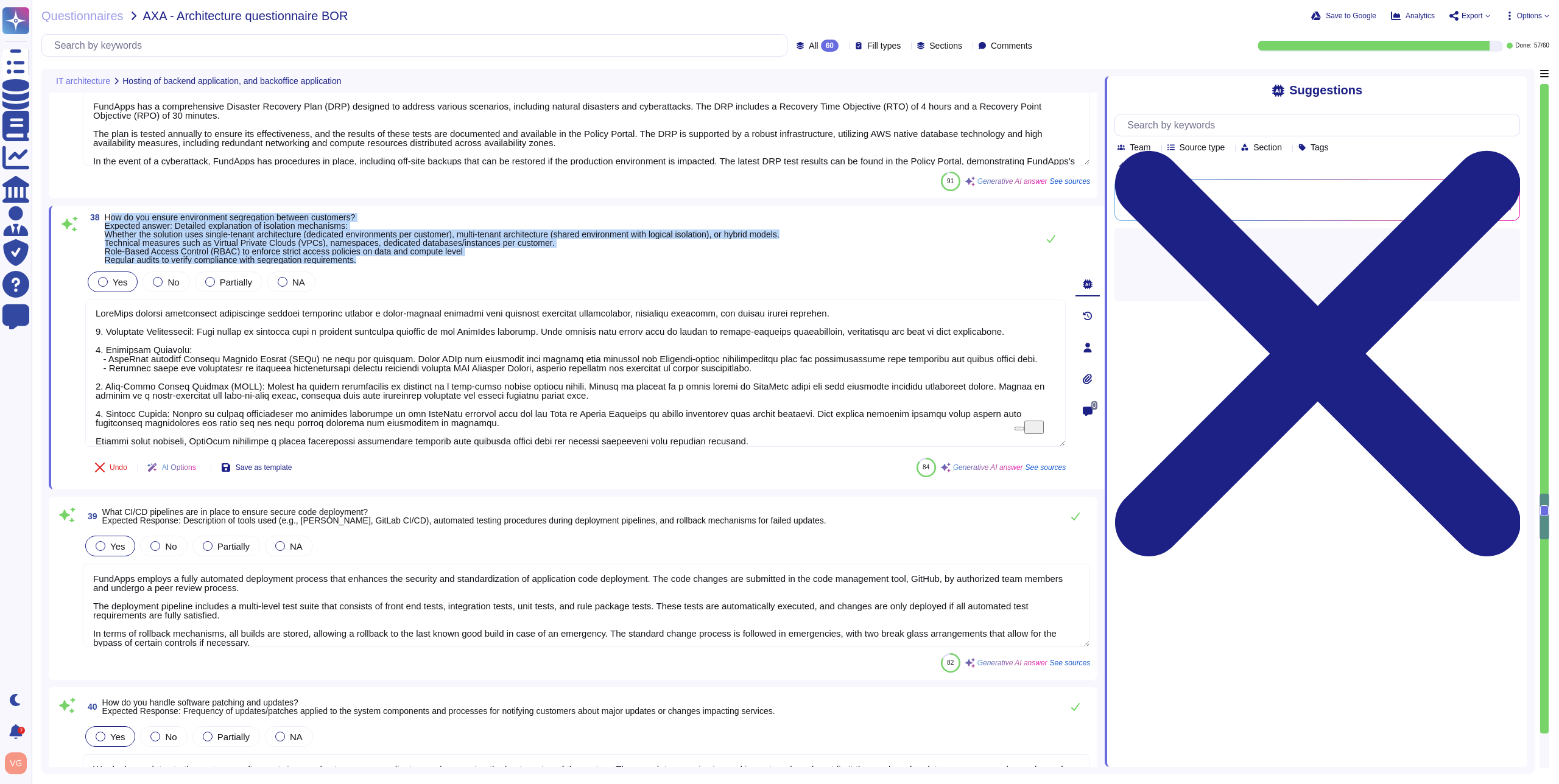
drag, startPoint x: 110, startPoint y: 216, endPoint x: 422, endPoint y: 261, distance: 315.2
click at [422, 261] on span "How do you ensure environment segregation between customers? Expected answer: D…" at bounding box center [442, 238] width 675 height 51
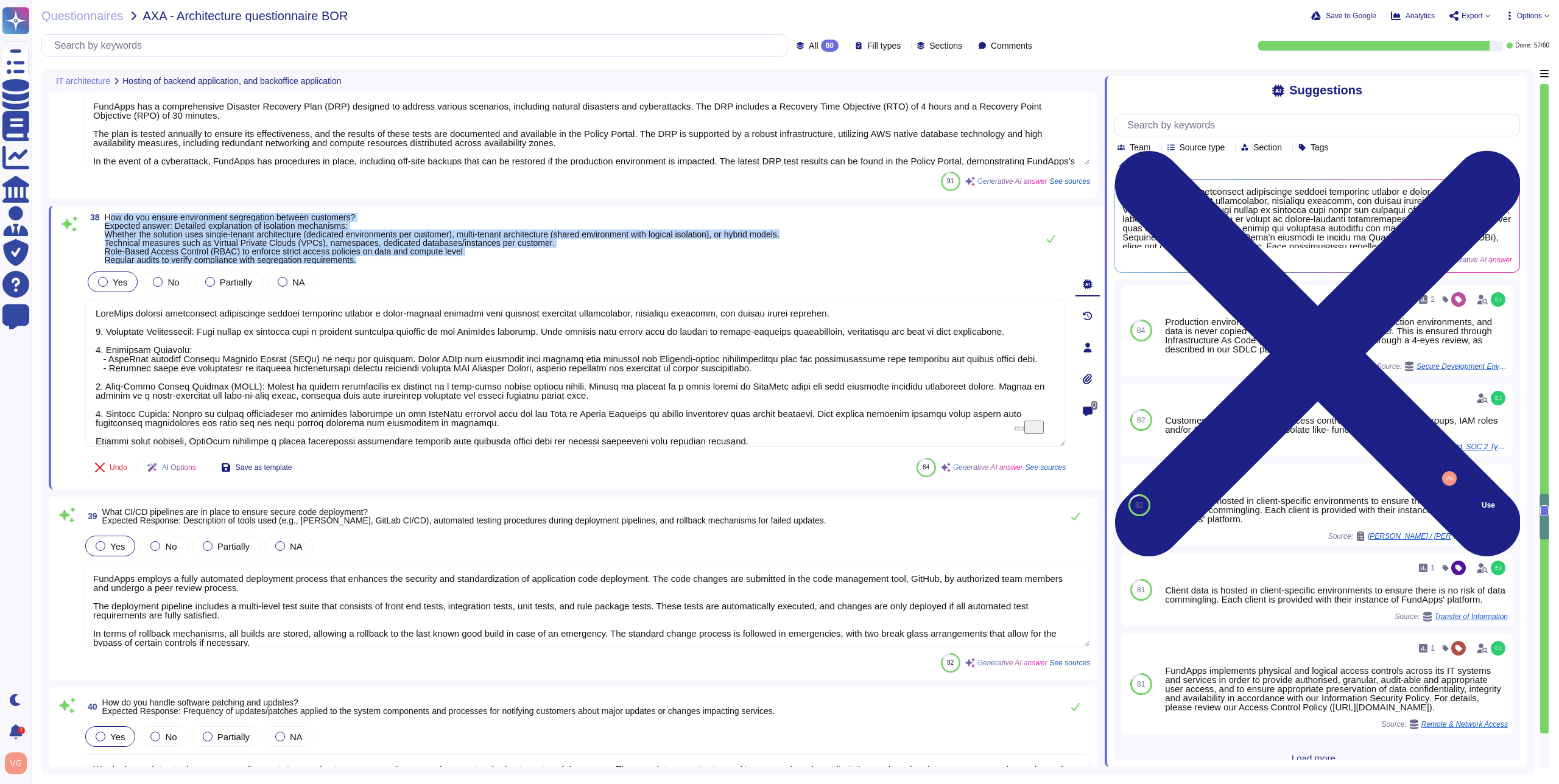
scroll to position [0, 0]
